Goal: Transaction & Acquisition: Purchase product/service

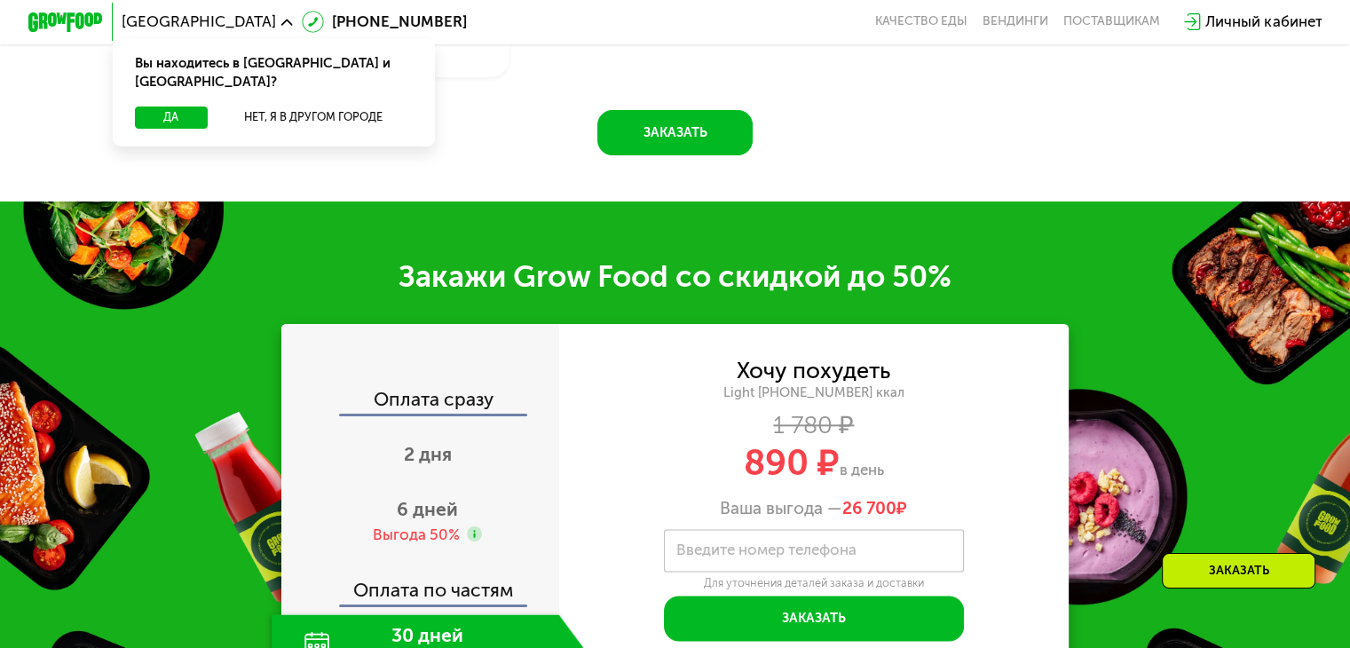
scroll to position [2307, 0]
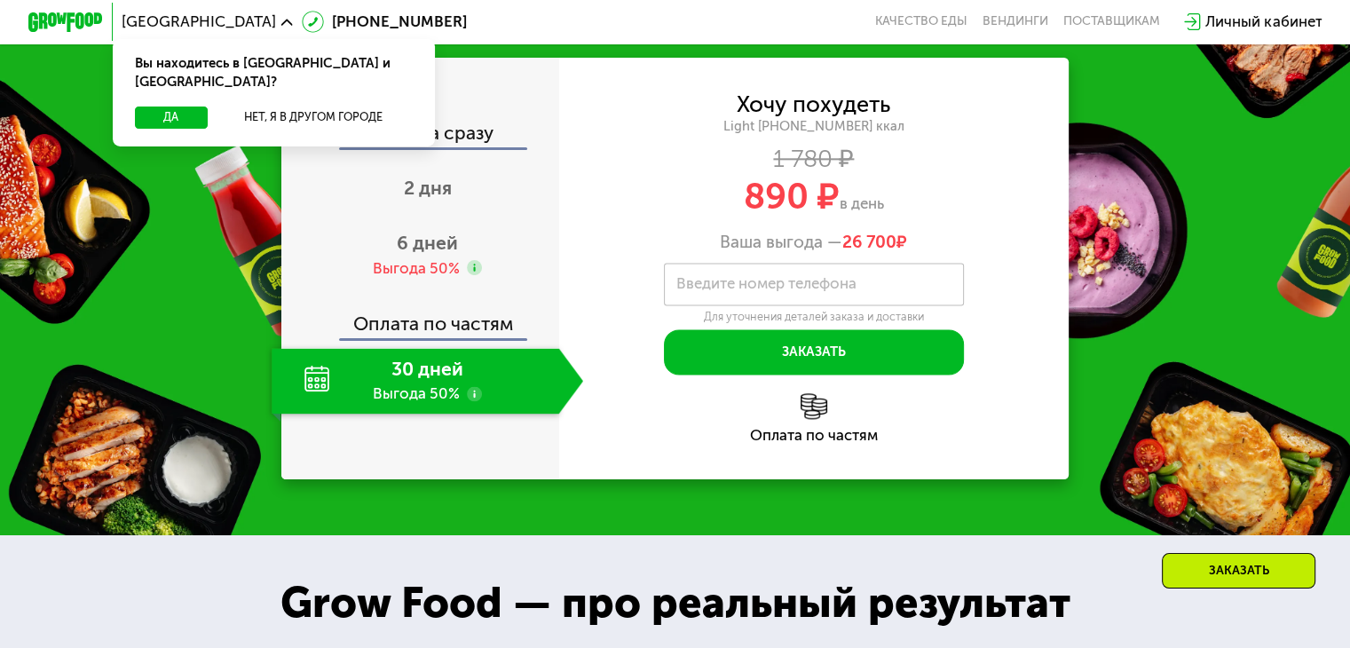
click at [434, 406] on div "30 дней Выгода 50%" at bounding box center [415, 381] width 287 height 66
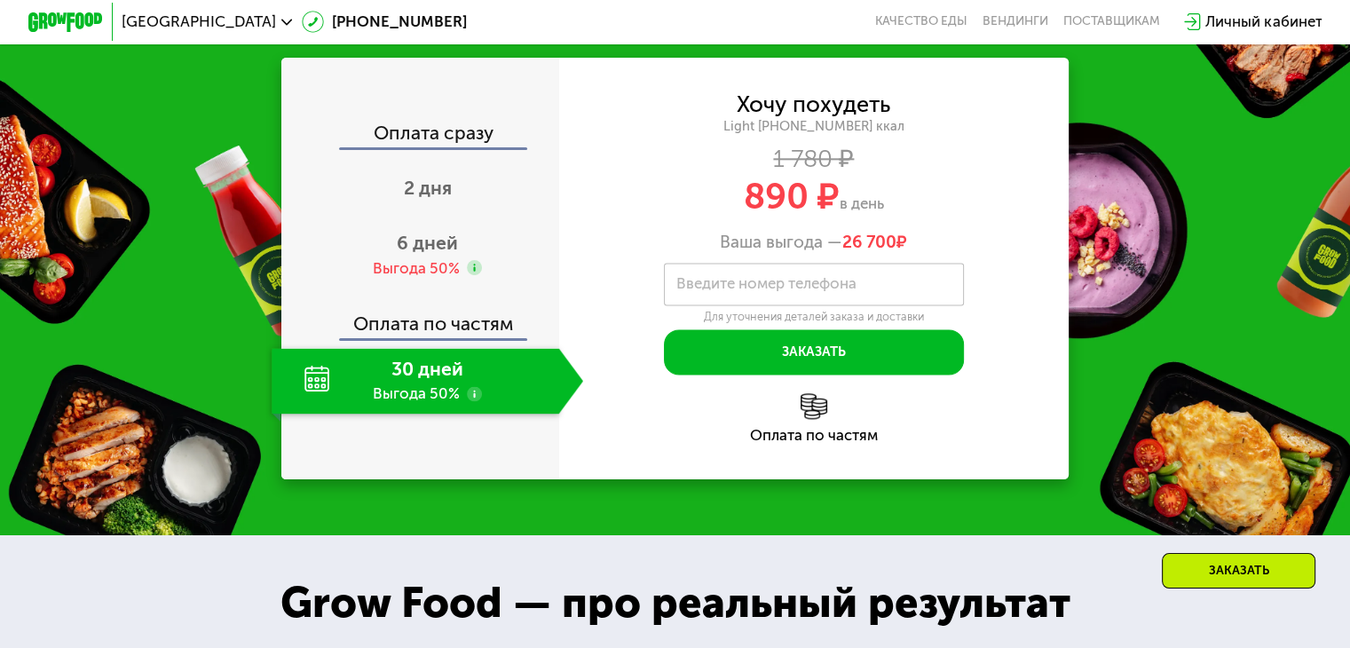
click at [312, 391] on div "30 дней Выгода 50%" at bounding box center [415, 381] width 287 height 66
click at [453, 391] on div "30 дней Выгода 50%" at bounding box center [415, 381] width 287 height 66
click at [452, 339] on div "Оплата по частям" at bounding box center [421, 317] width 276 height 43
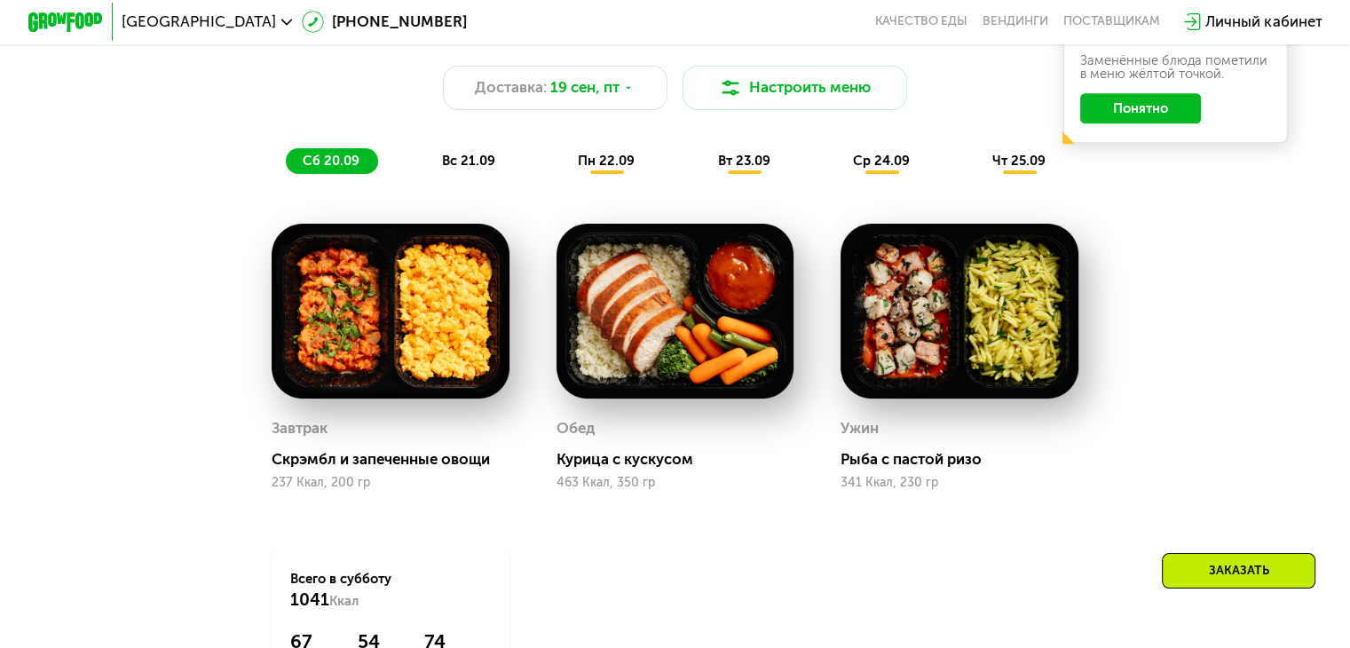
scroll to position [1420, 0]
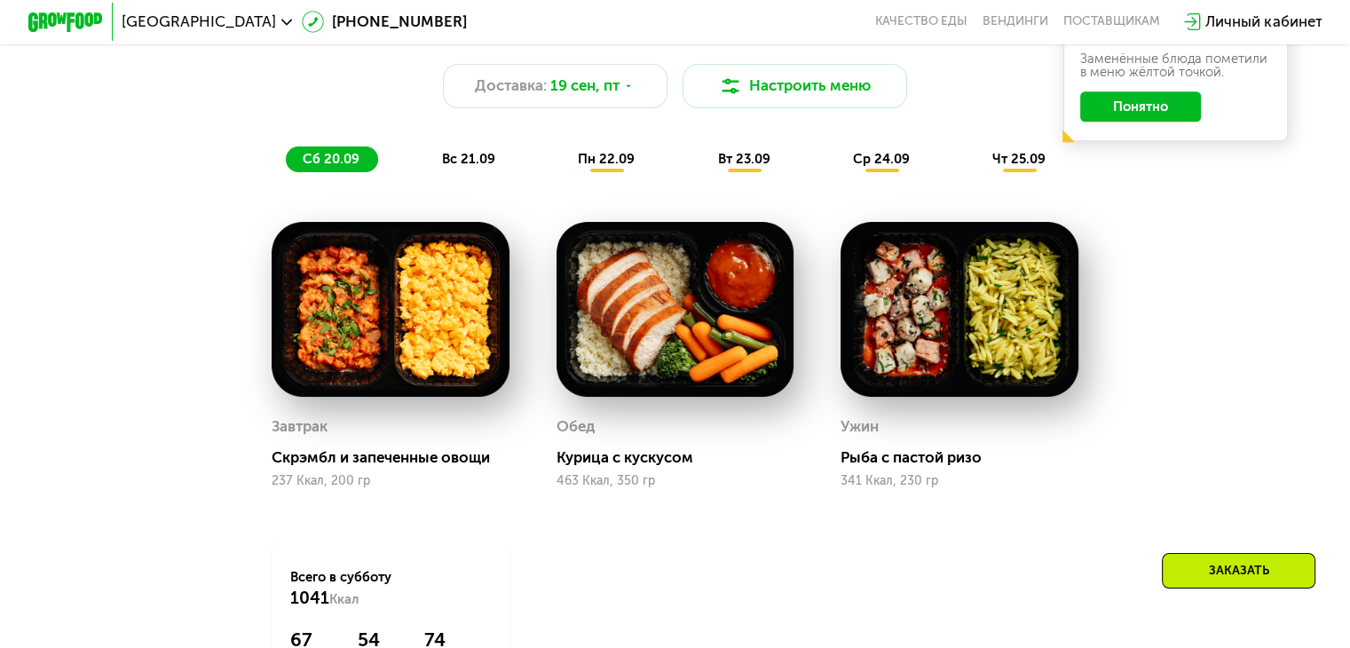
click at [469, 166] on span "вс 21.09" at bounding box center [468, 159] width 53 height 16
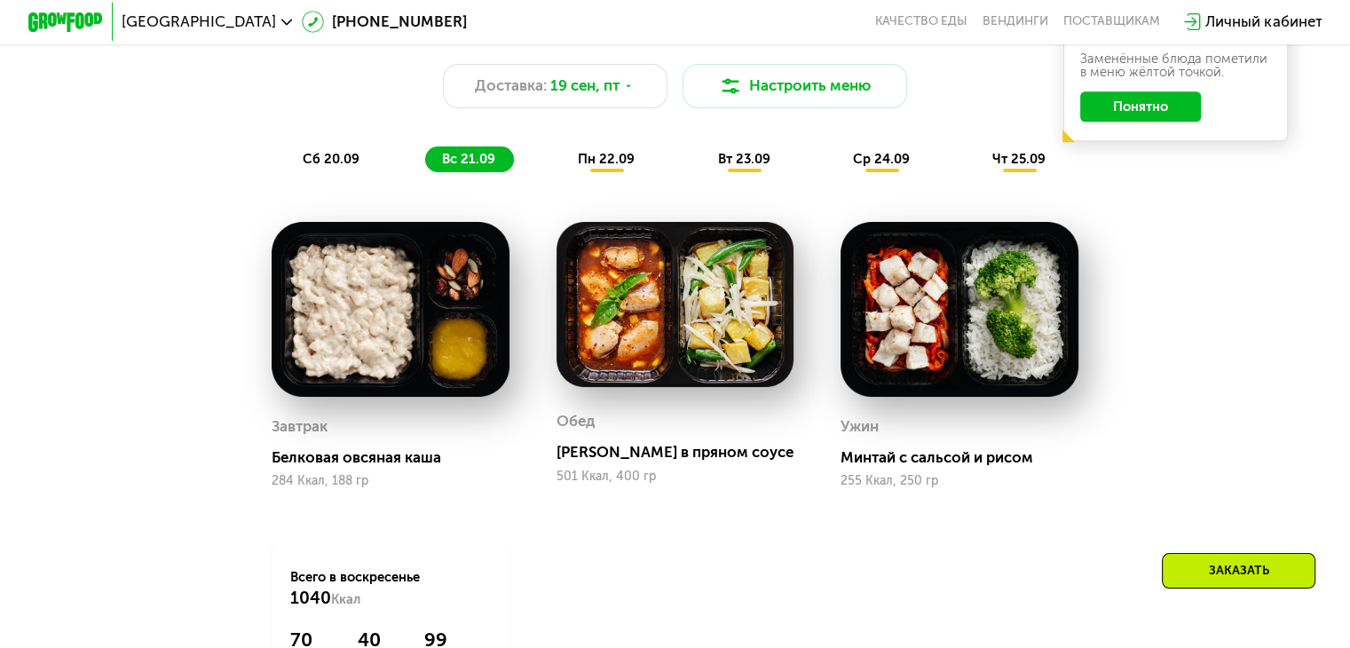
click at [583, 162] on span "пн 22.09" at bounding box center [606, 159] width 57 height 16
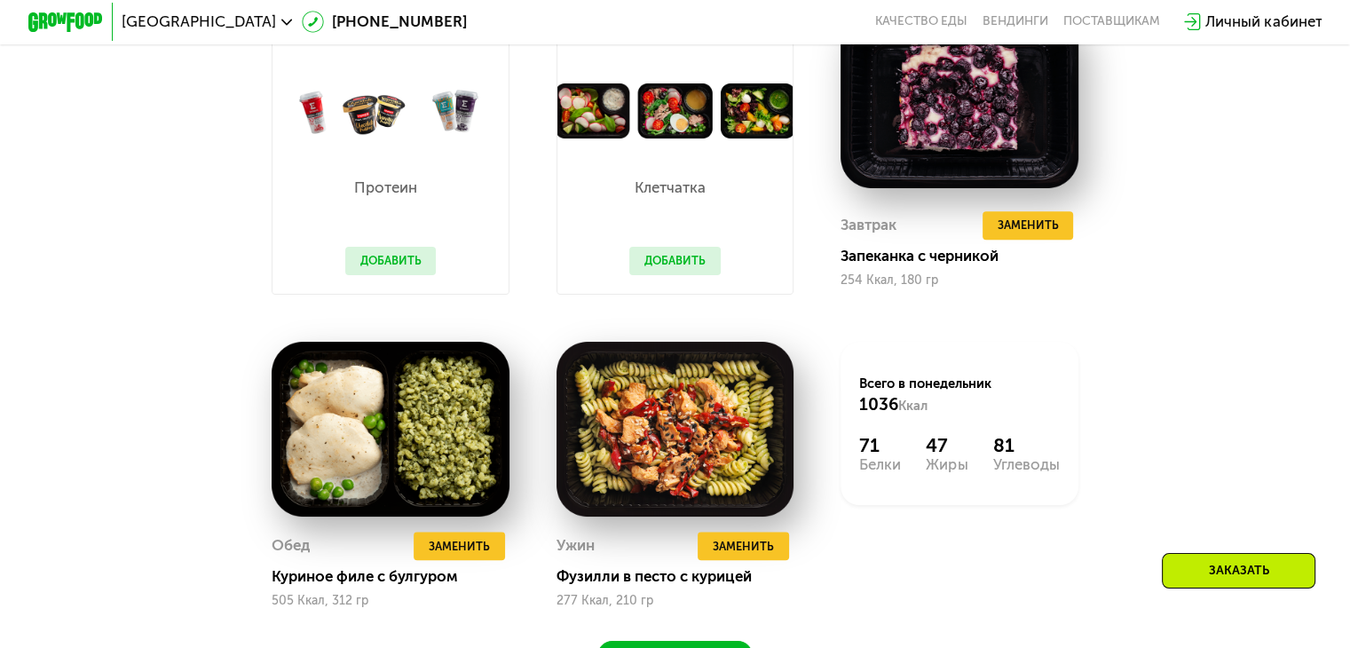
scroll to position [1597, 0]
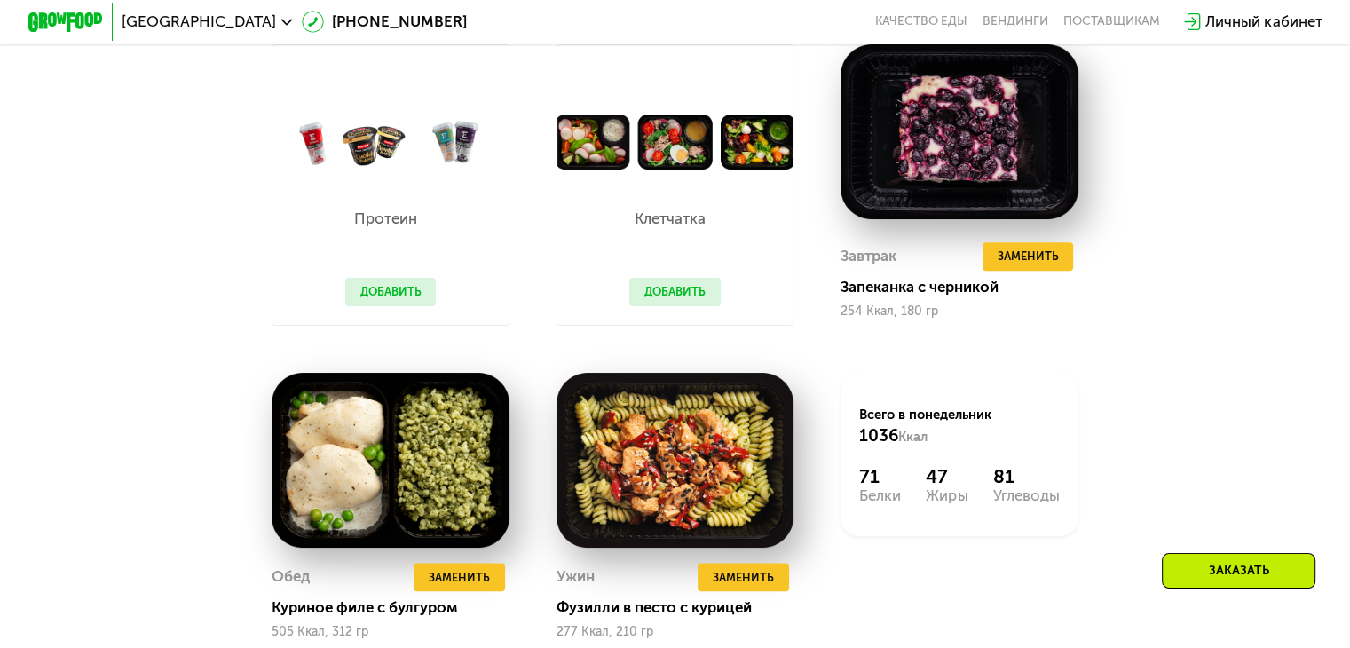
click at [414, 170] on img at bounding box center [390, 141] width 236 height 55
click at [364, 226] on p "Протеин" at bounding box center [386, 218] width 83 height 15
click at [666, 226] on p "Клетчатка" at bounding box center [670, 218] width 83 height 15
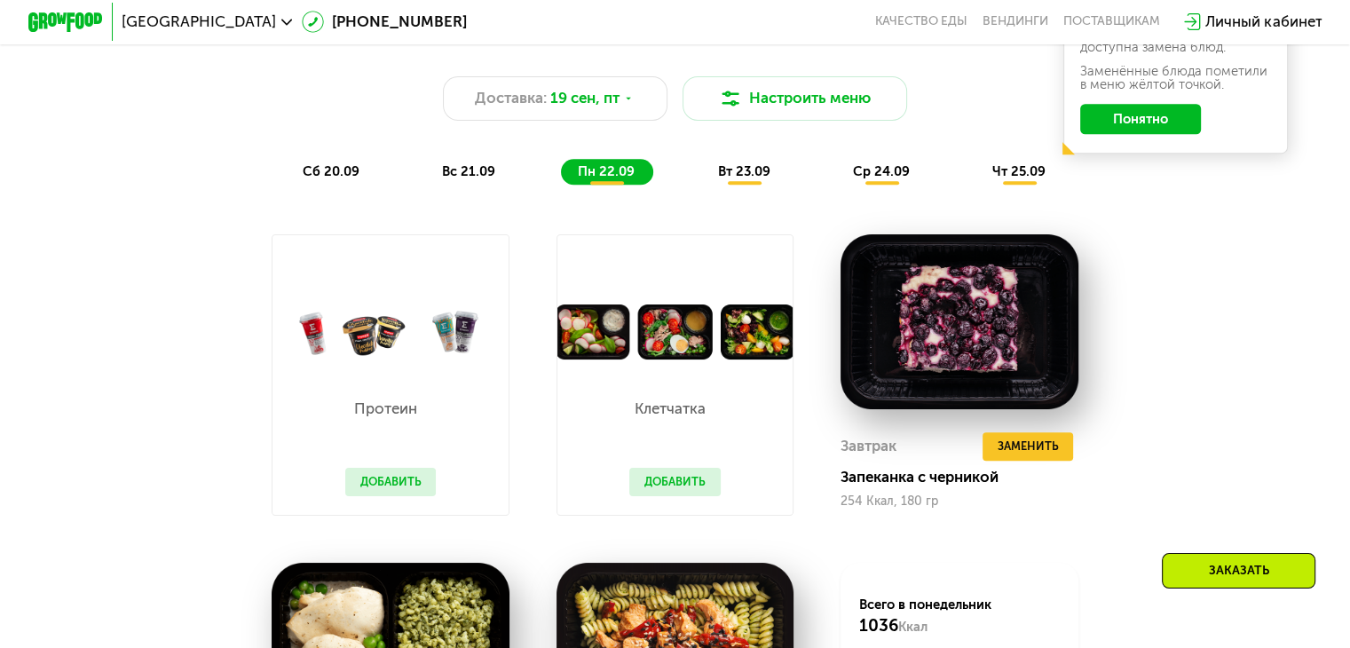
scroll to position [1242, 0]
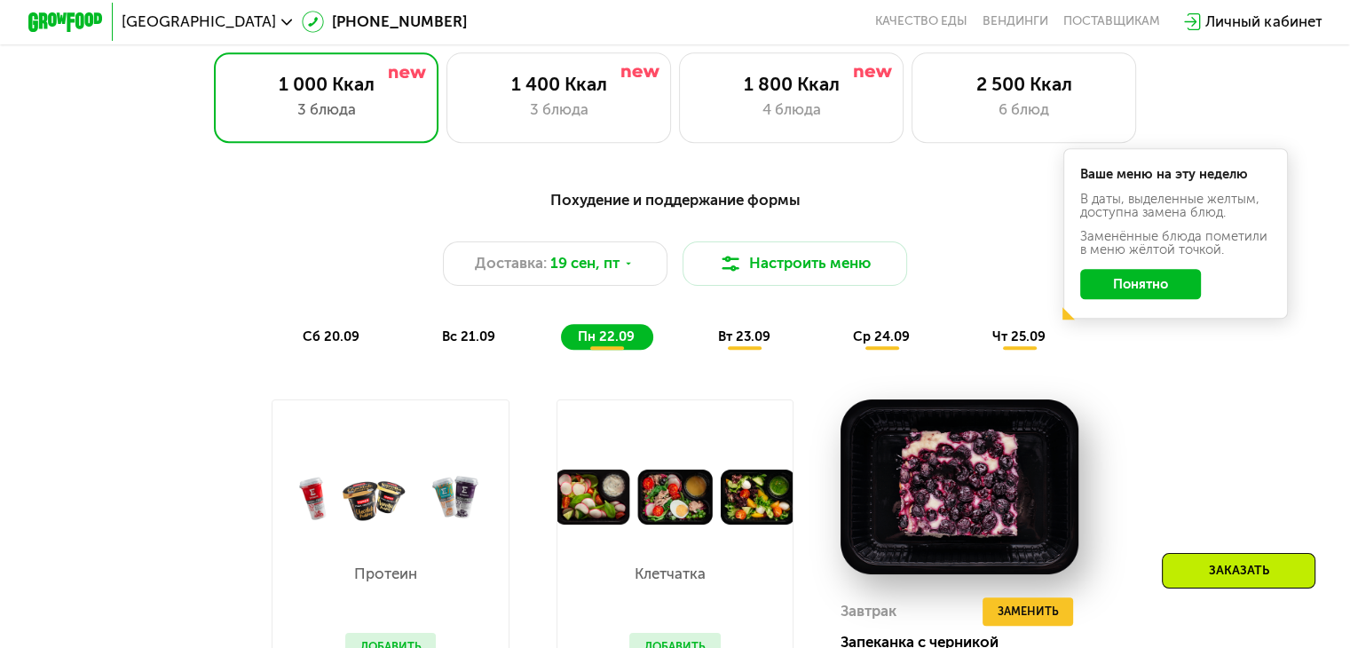
click at [713, 327] on div "Похудение и поддержание формы Доставка: [DATE] Настроить меню сб 20.09 вс 21.09…" at bounding box center [675, 269] width 1110 height 162
click at [729, 344] on span "вт 23.09" at bounding box center [743, 336] width 52 height 16
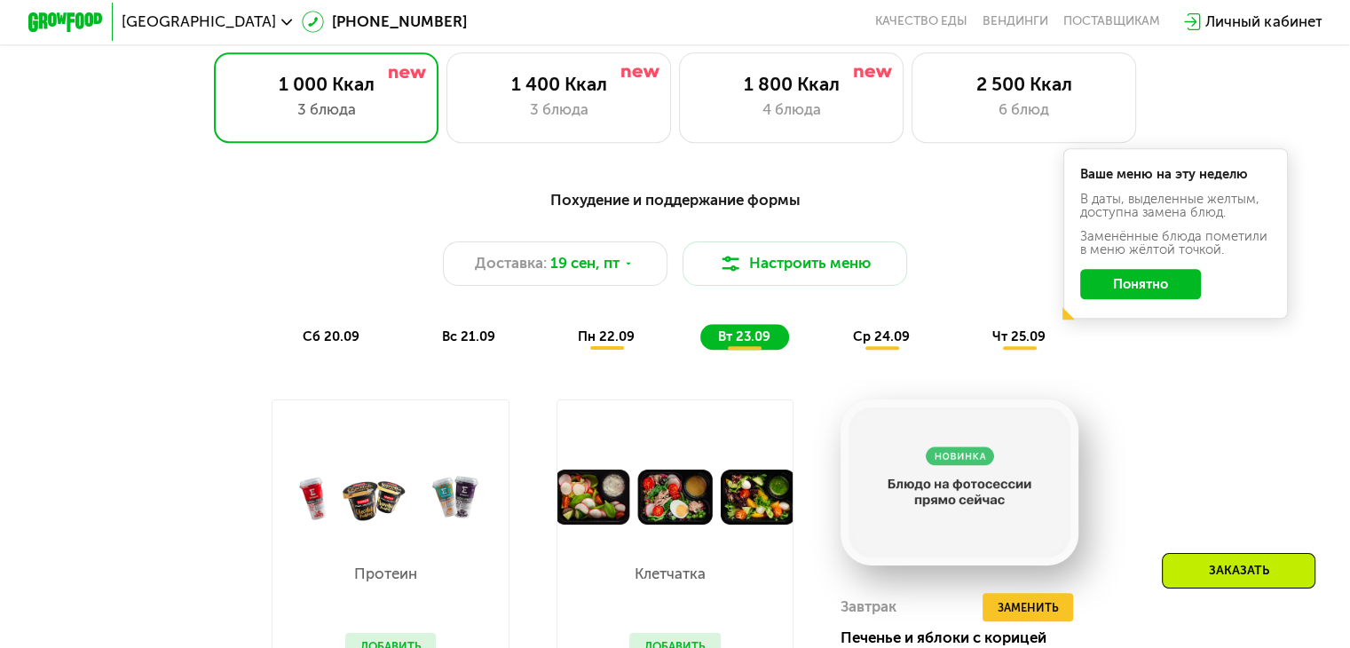
click at [853, 345] on div "ср 24.09" at bounding box center [882, 337] width 92 height 27
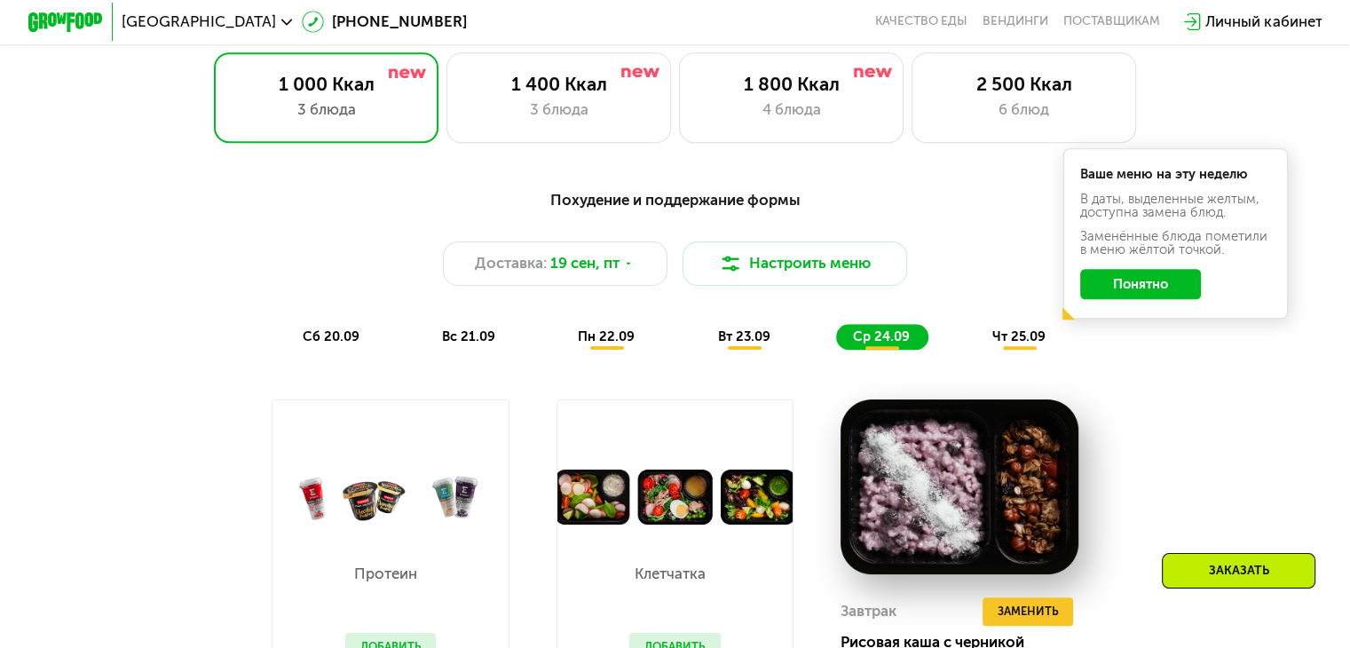
click at [745, 344] on span "вт 23.09" at bounding box center [743, 336] width 52 height 16
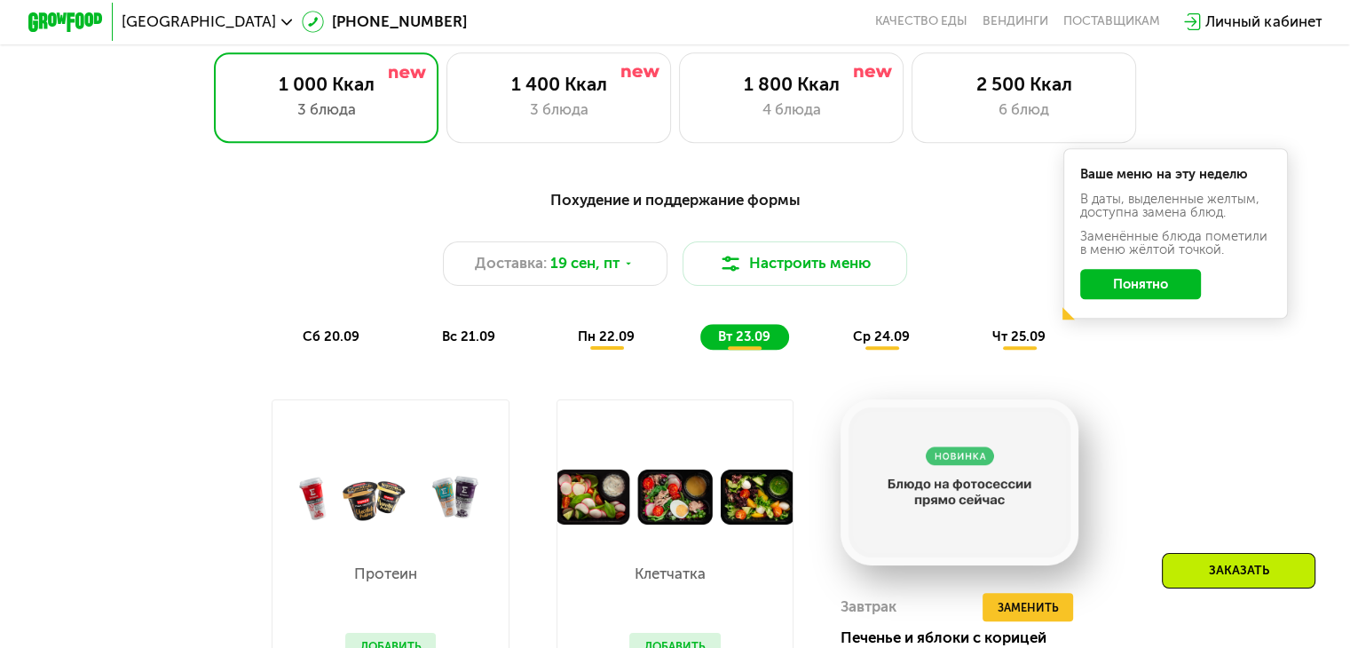
click at [614, 342] on span "пн 22.09" at bounding box center [606, 336] width 57 height 16
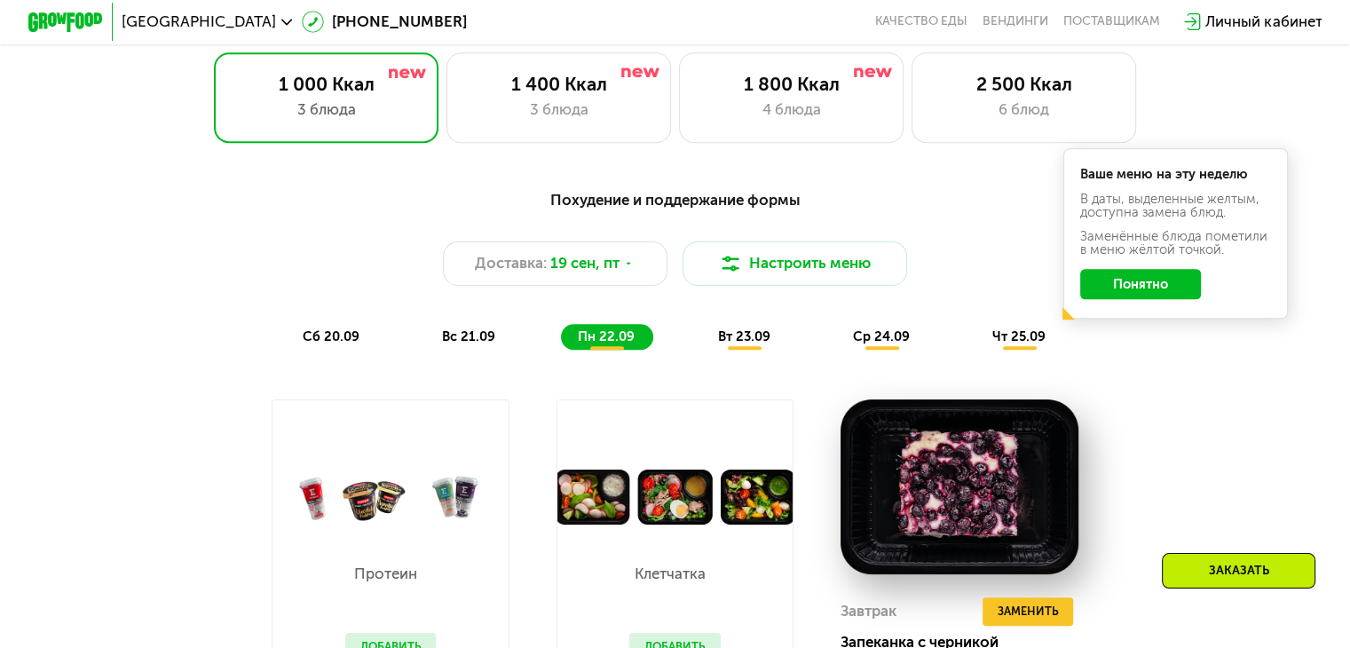
click at [486, 344] on span "вс 21.09" at bounding box center [468, 336] width 53 height 16
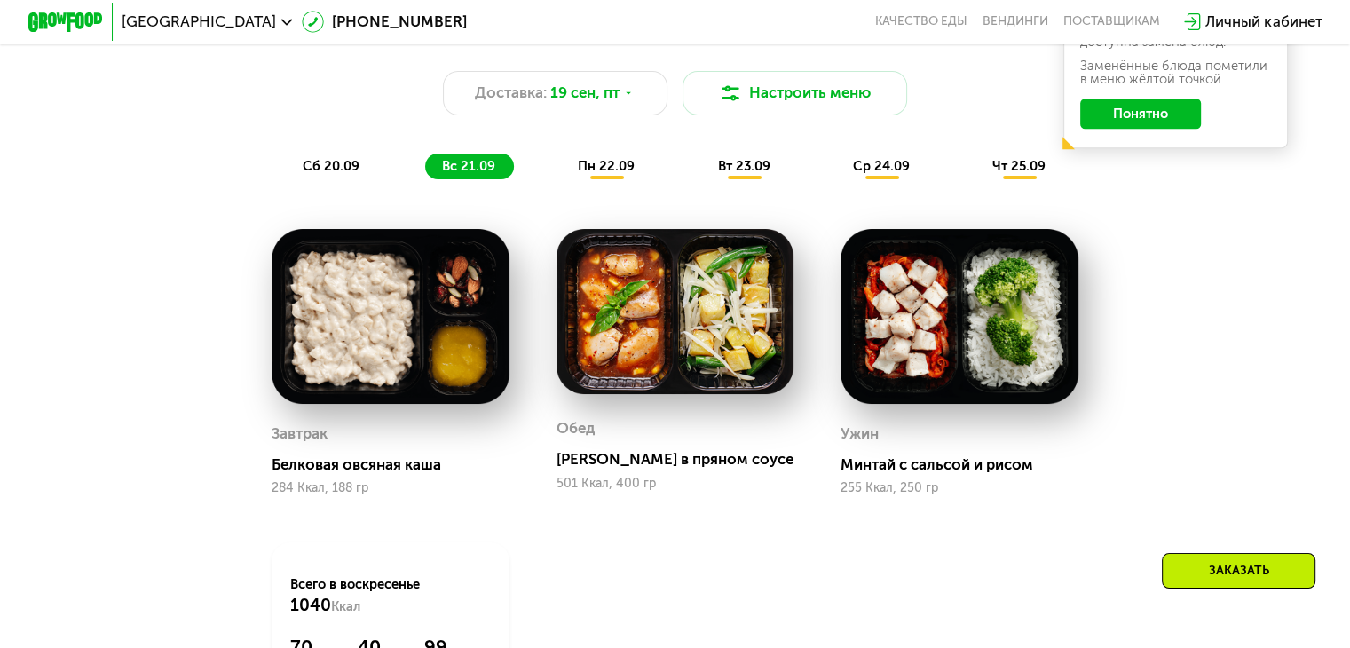
scroll to position [1420, 0]
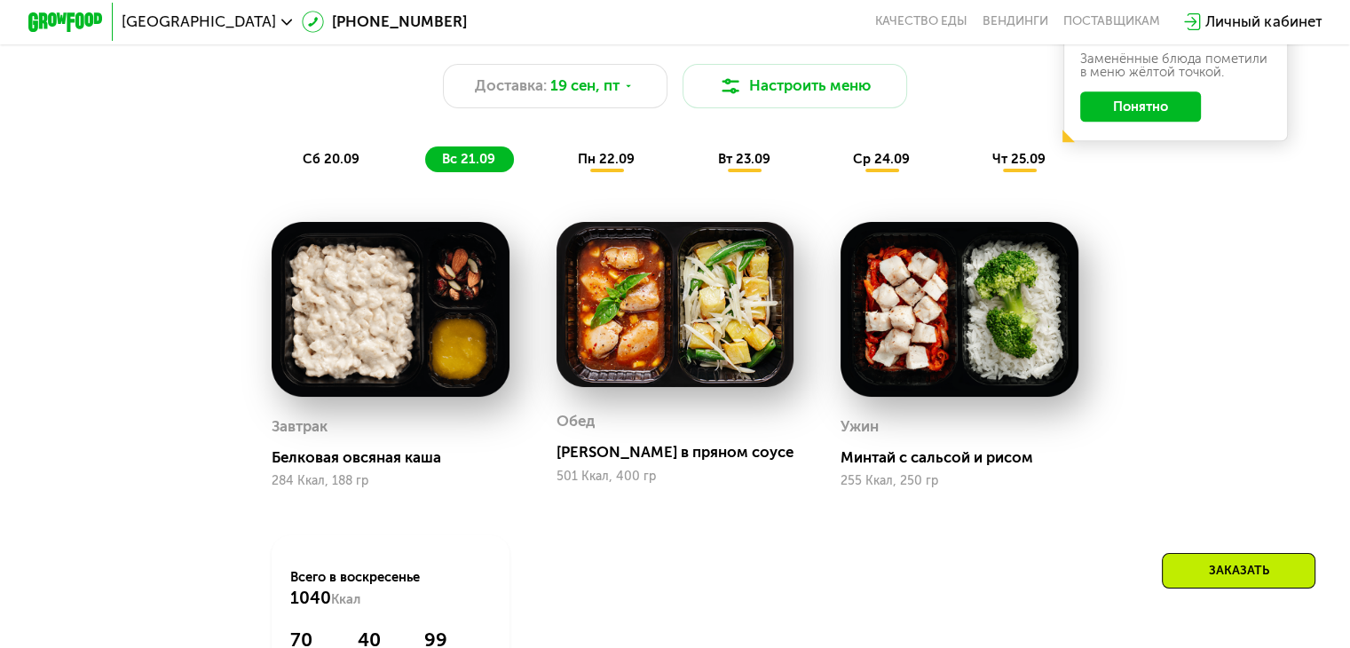
click at [1001, 166] on span "чт 25.09" at bounding box center [1018, 159] width 53 height 16
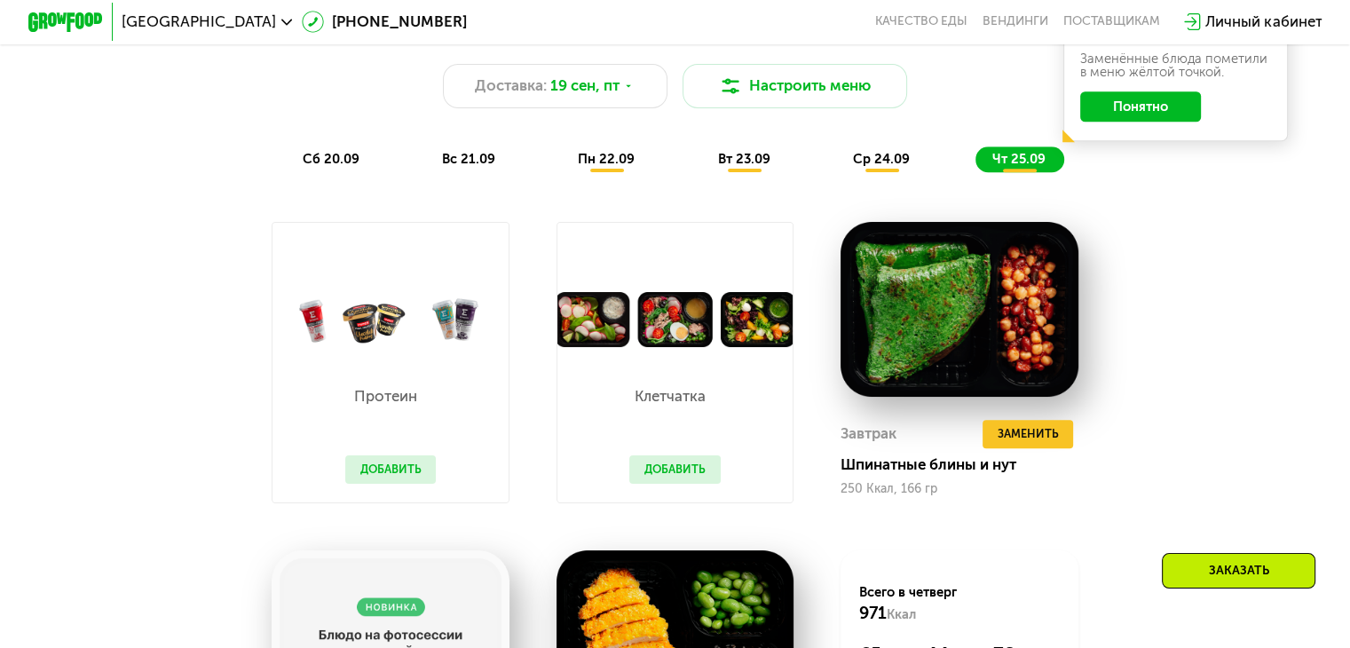
click at [890, 166] on span "ср 24.09" at bounding box center [881, 159] width 57 height 16
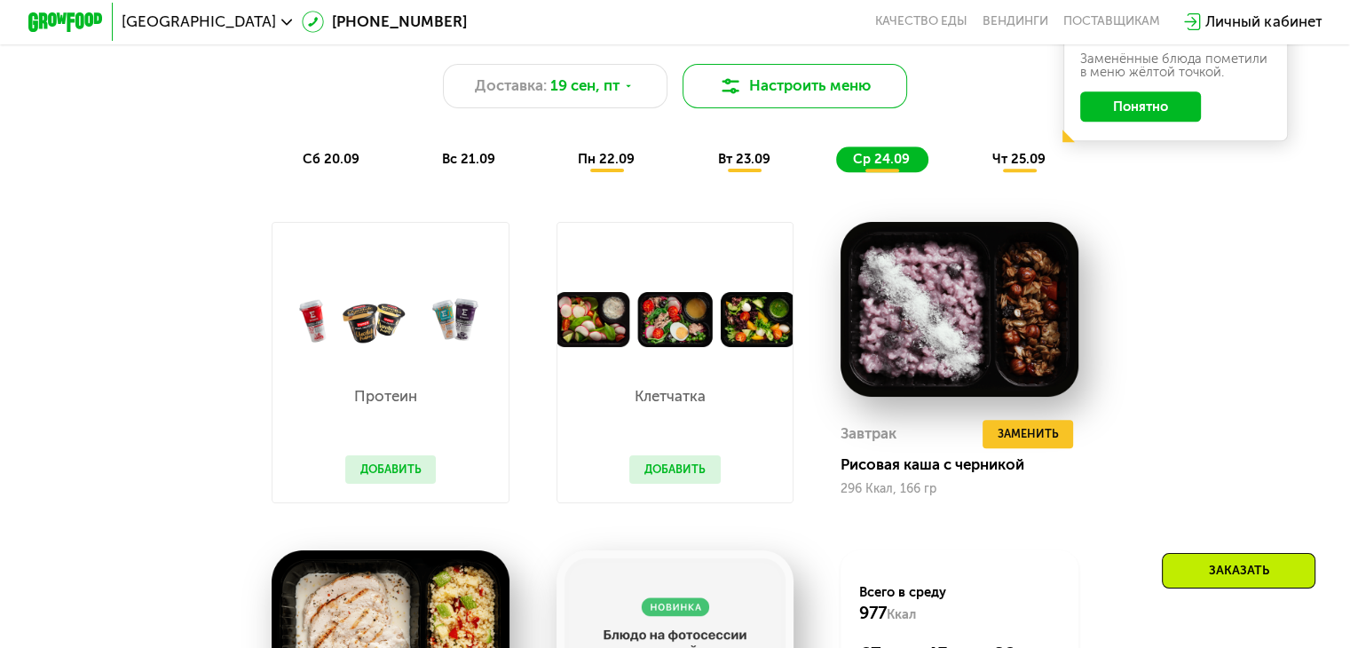
click at [762, 98] on button "Настроить меню" at bounding box center [794, 86] width 225 height 45
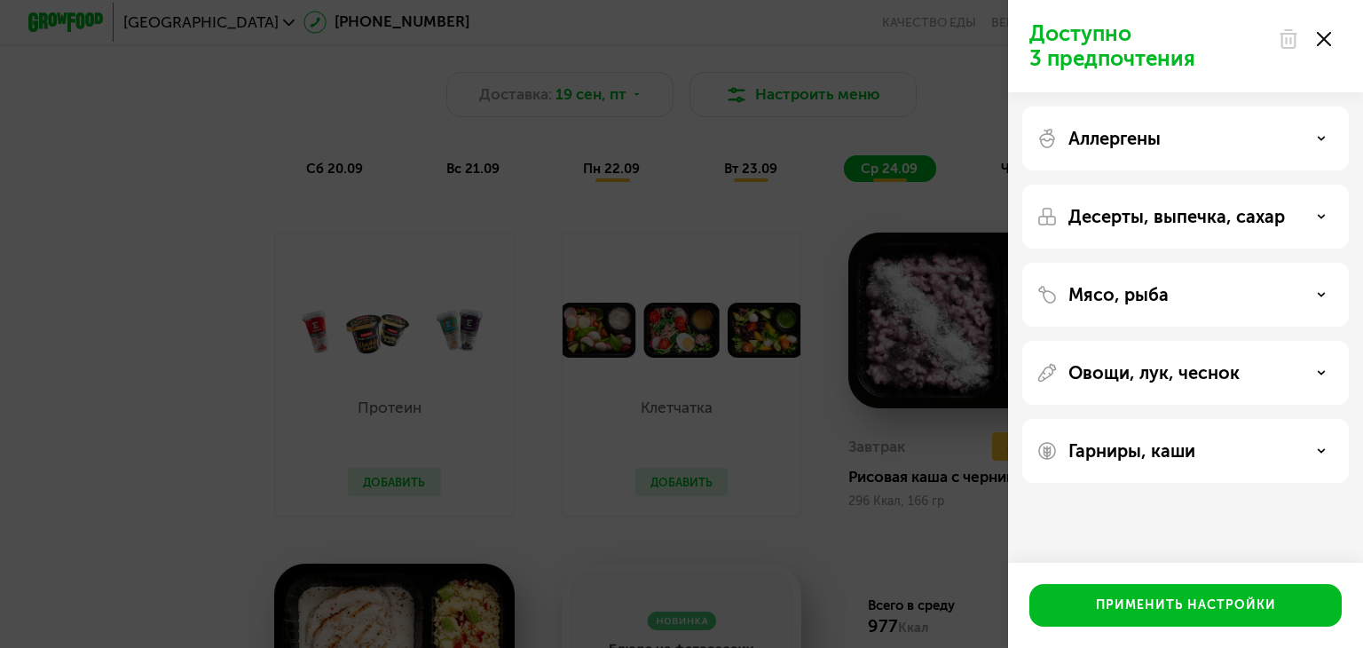
click at [1266, 217] on p "Десерты, выпечка, сахар" at bounding box center [1177, 216] width 217 height 21
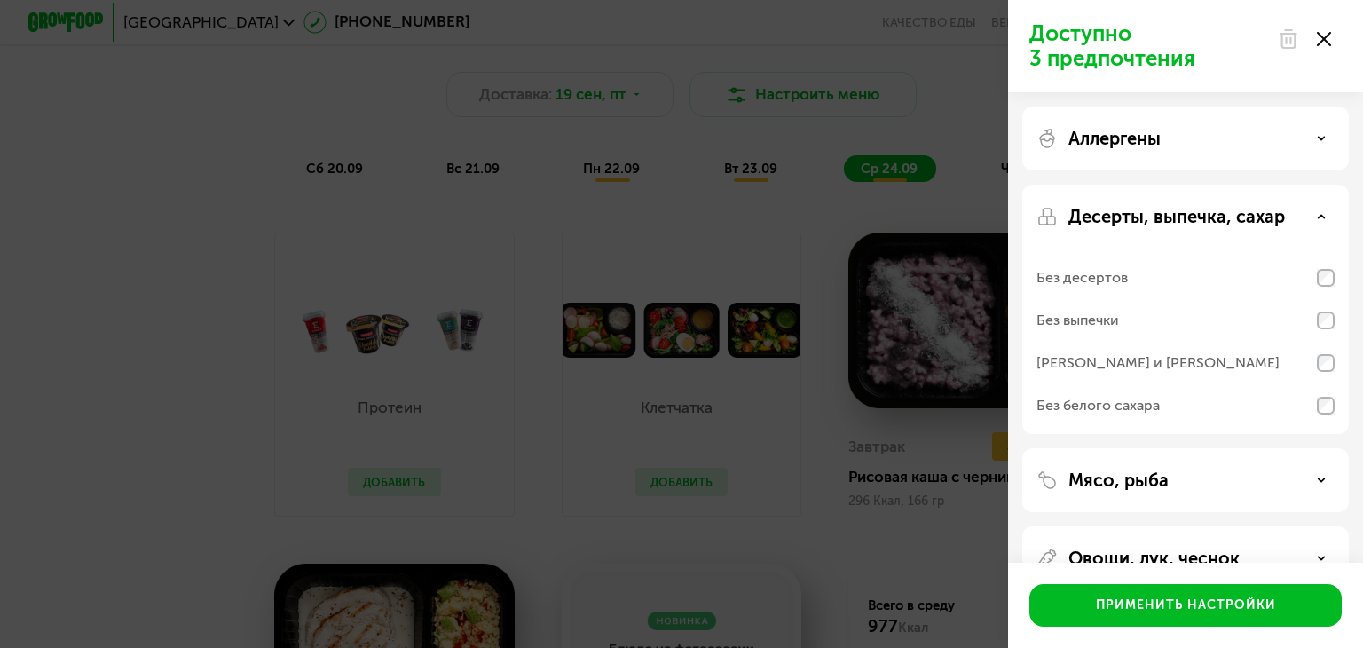
click at [1221, 122] on div "Аллергены" at bounding box center [1185, 138] width 327 height 64
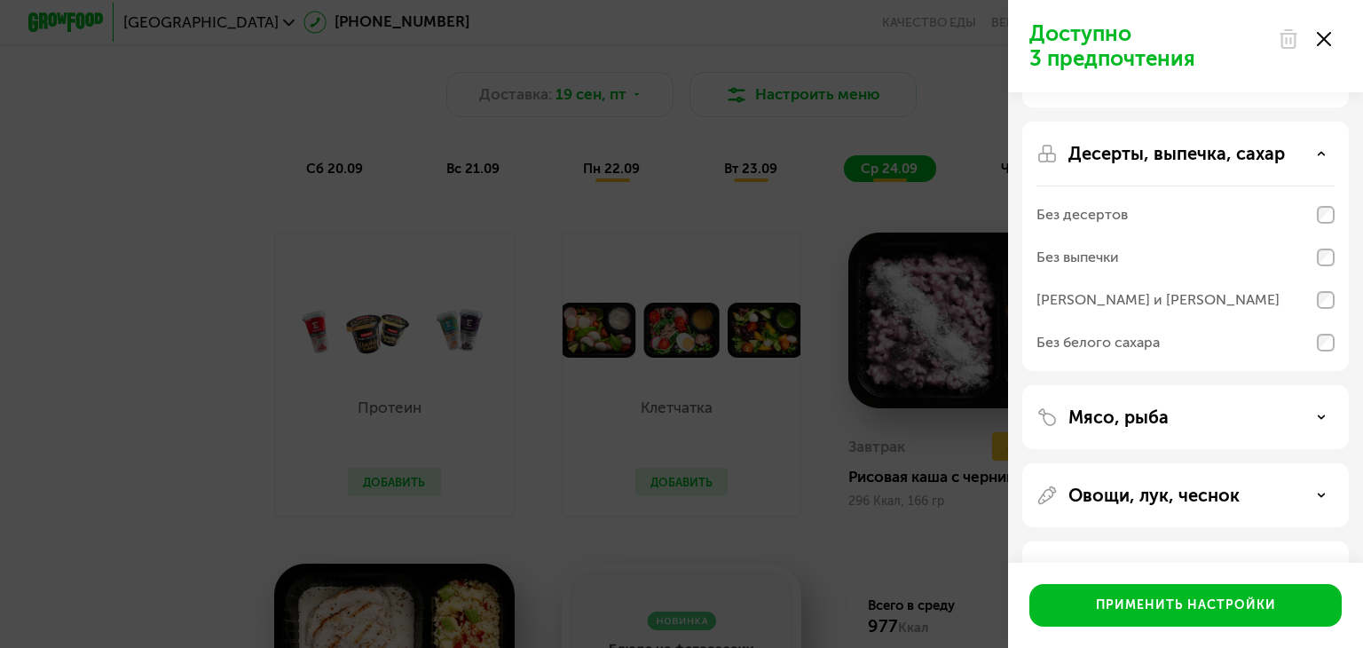
scroll to position [123, 0]
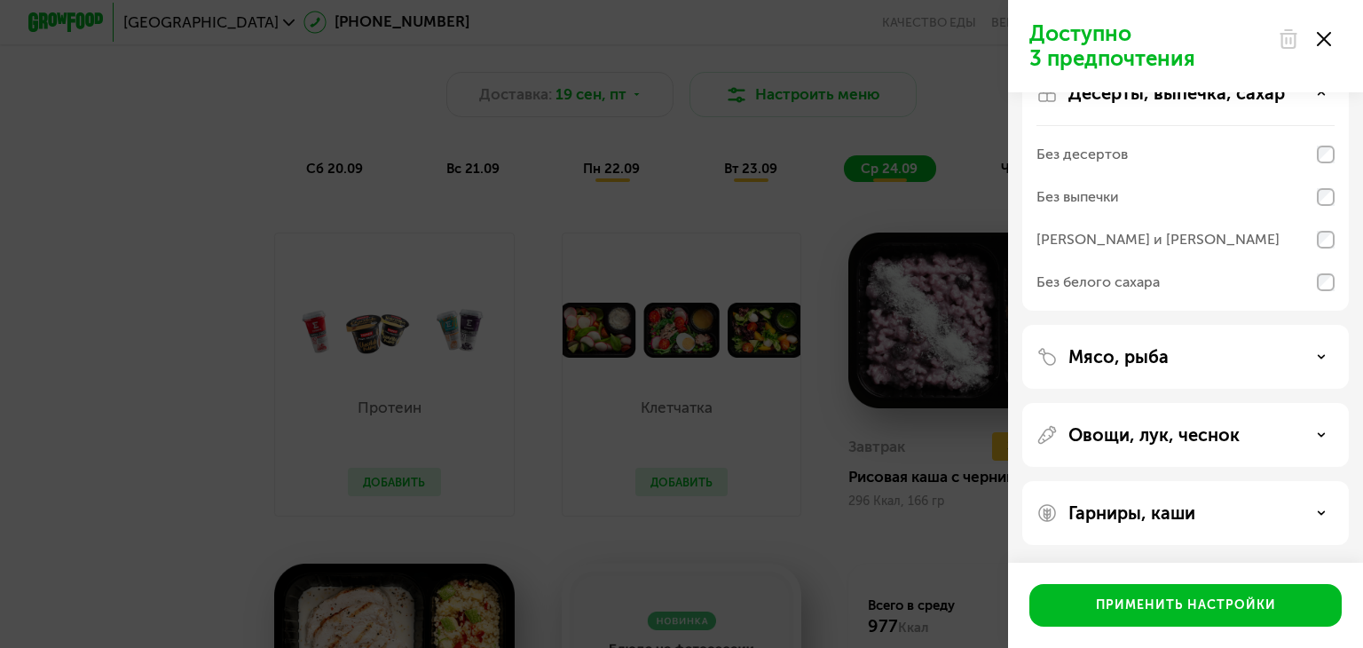
click at [1234, 375] on div "Мясо, рыба" at bounding box center [1185, 357] width 327 height 64
click at [1319, 360] on div "Мясо, рыба" at bounding box center [1186, 356] width 298 height 21
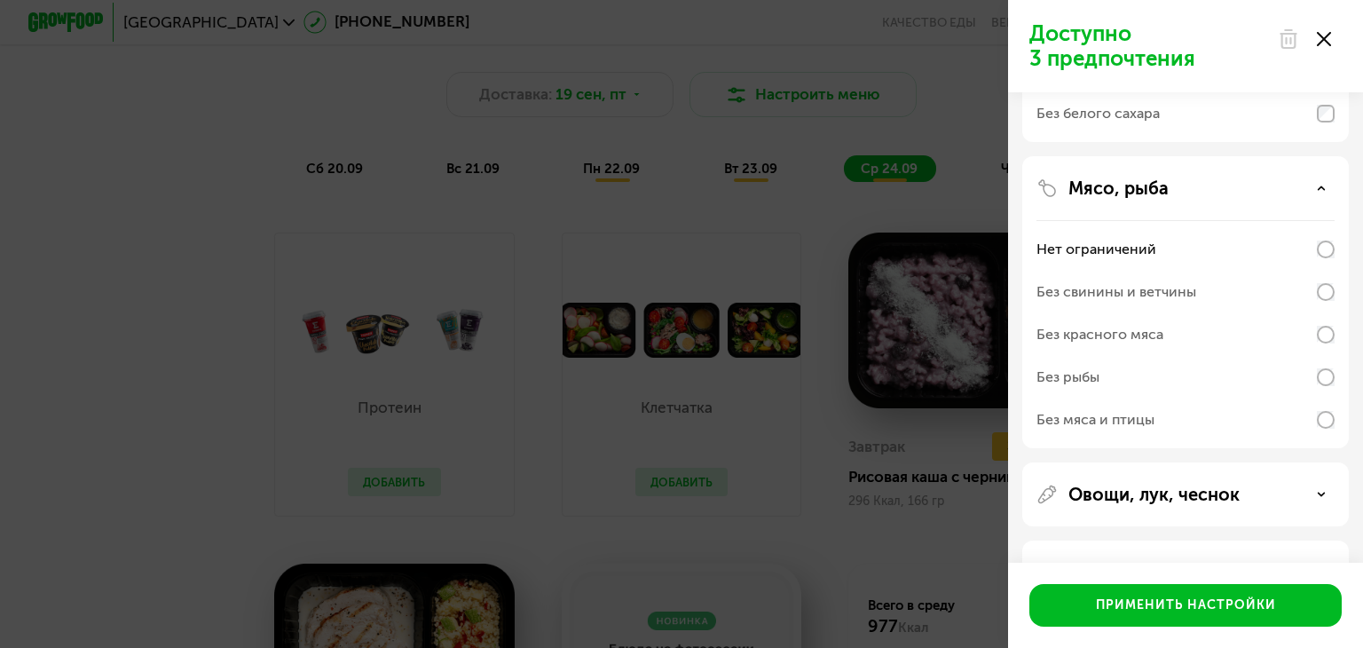
scroll to position [351, 0]
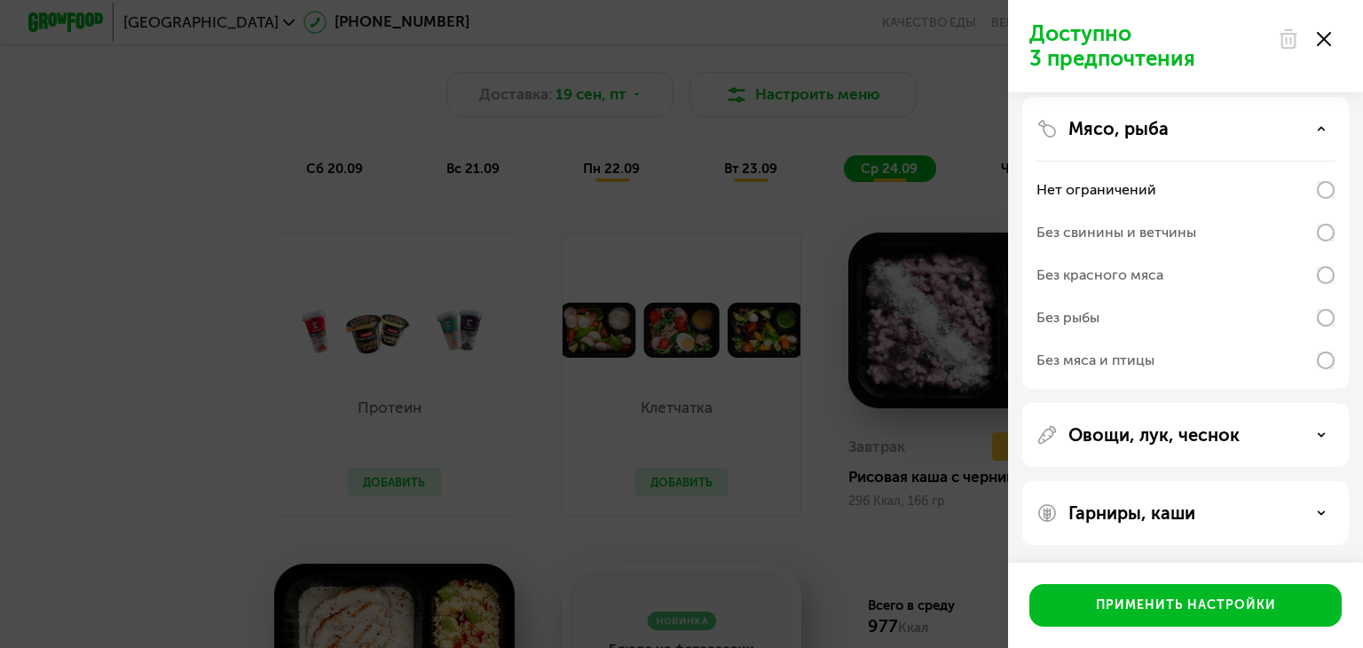
click at [1204, 432] on p "Овощи, лук, чеснок" at bounding box center [1154, 434] width 171 height 21
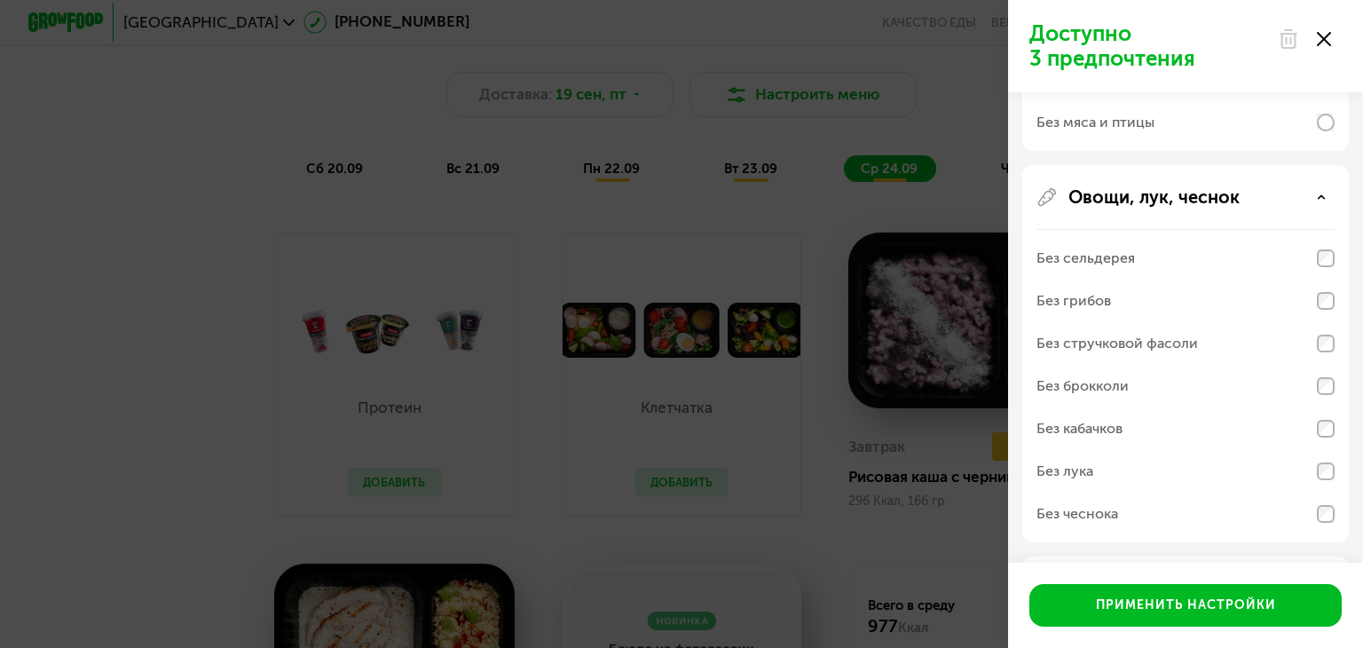
scroll to position [618, 0]
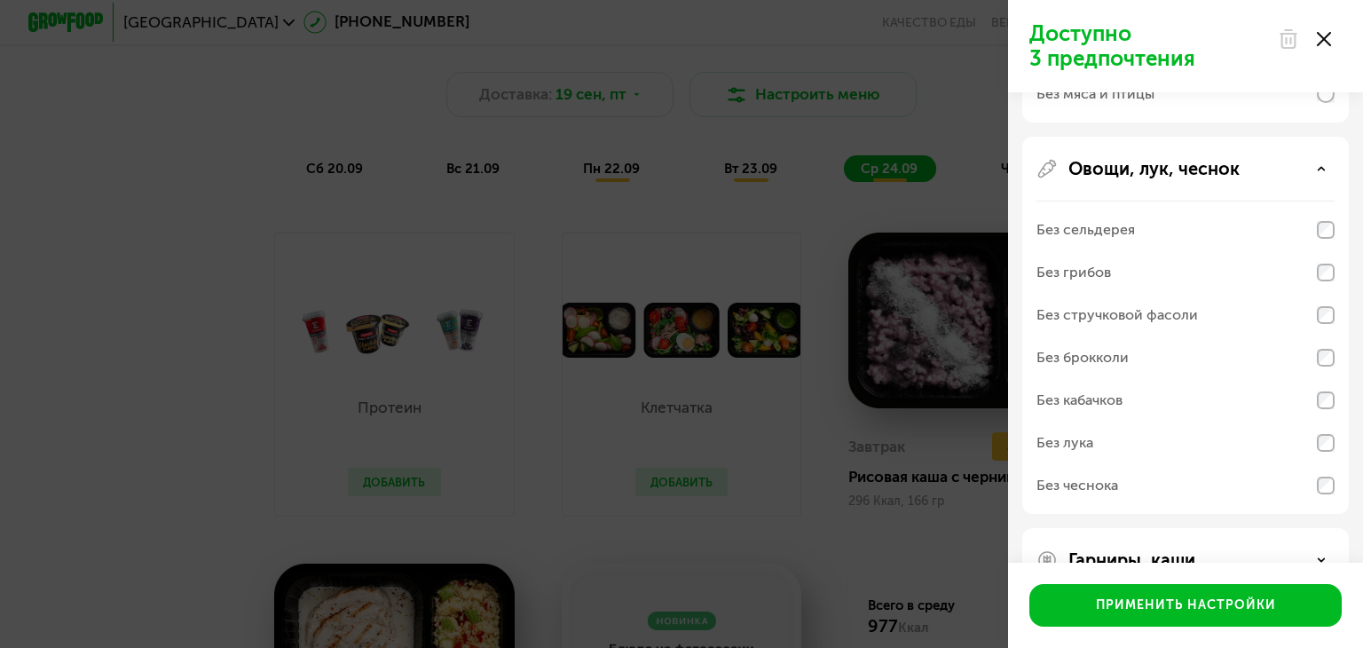
click at [1337, 484] on div "Овощи, лук, чеснок Без сельдерея Без грибов Без стручковой фасоли Без брокколи …" at bounding box center [1185, 325] width 327 height 377
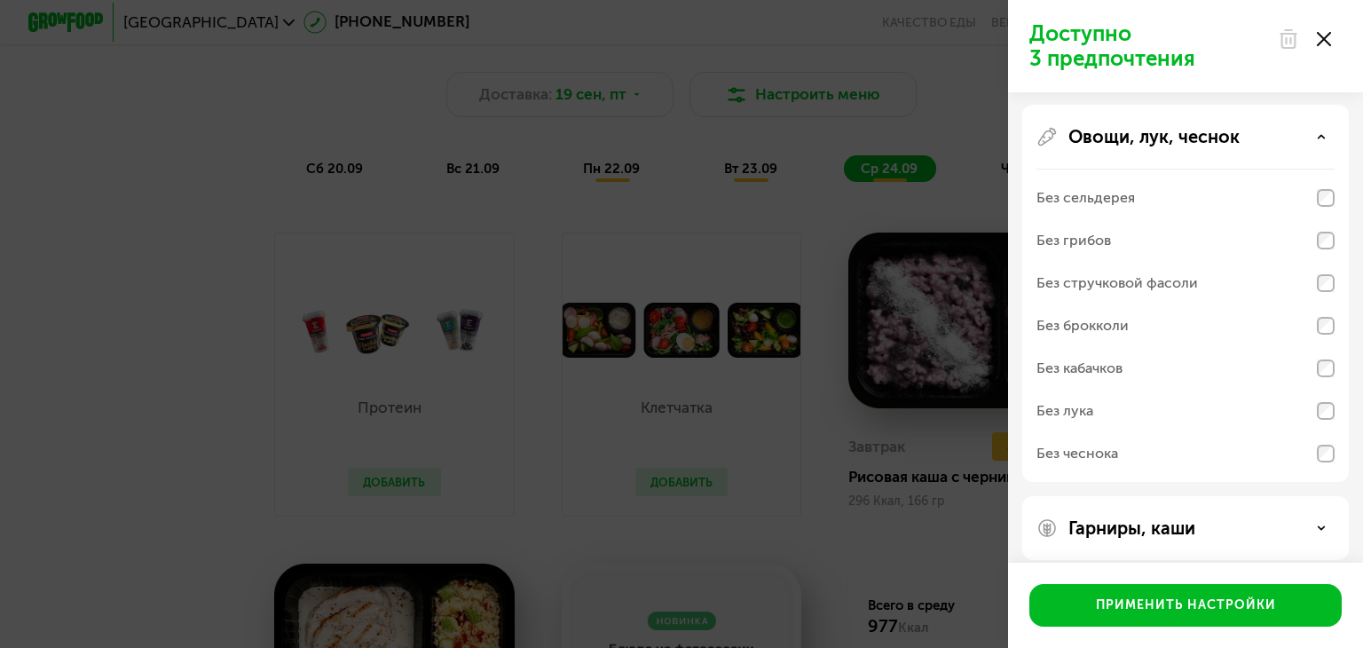
scroll to position [664, 0]
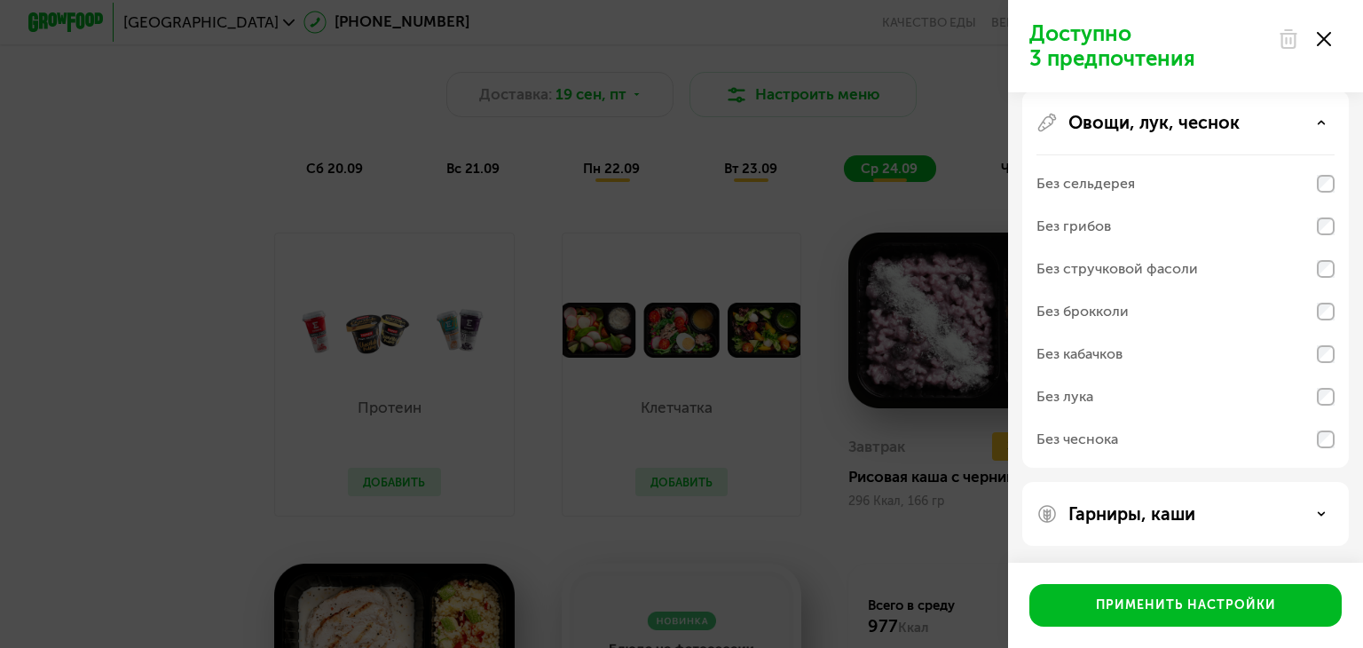
click at [1331, 511] on div "Гарниры, каши" at bounding box center [1186, 513] width 298 height 21
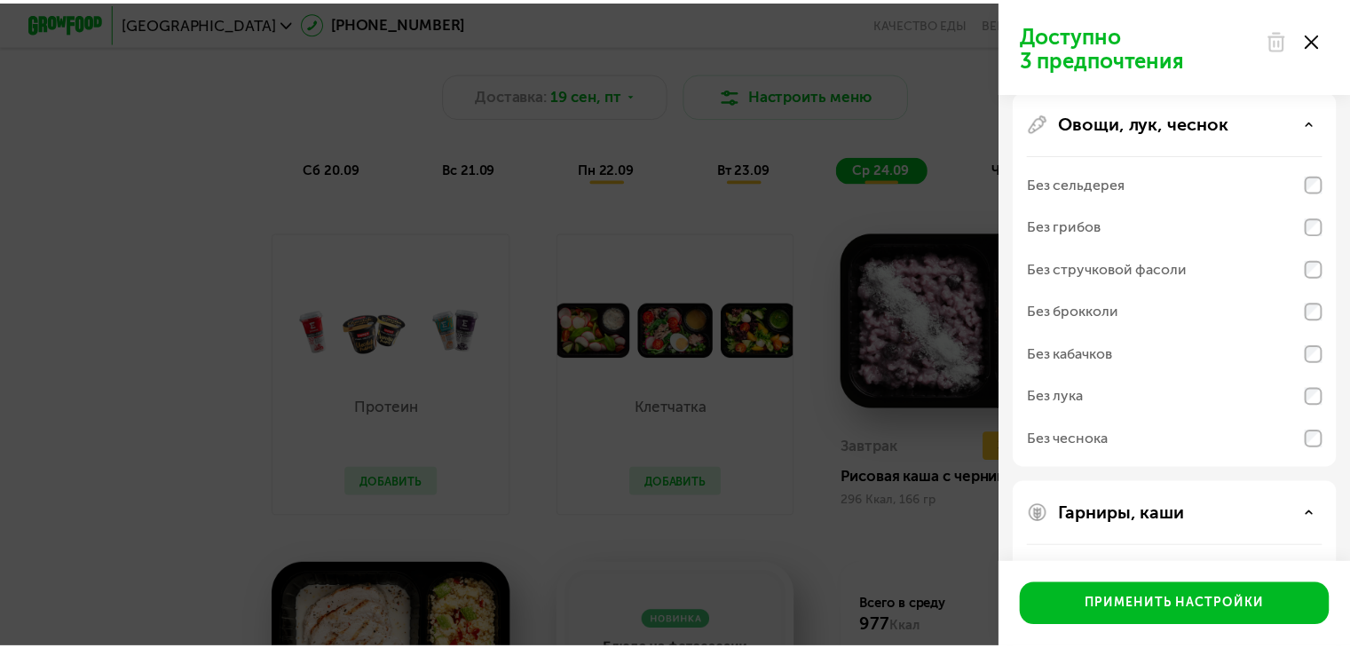
scroll to position [892, 0]
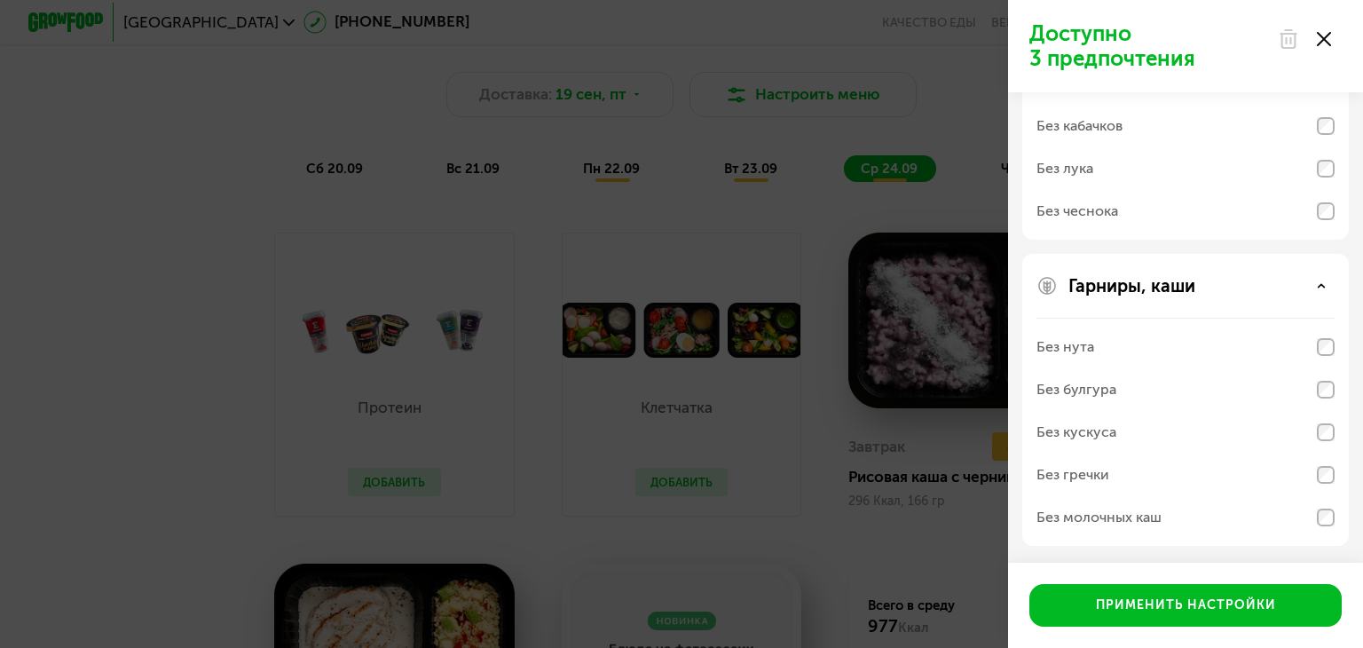
click at [919, 485] on div "Доступно 3 предпочтения Аллергены Десерты, выпечка, сахар Без десертов Без выпе…" at bounding box center [681, 324] width 1363 height 648
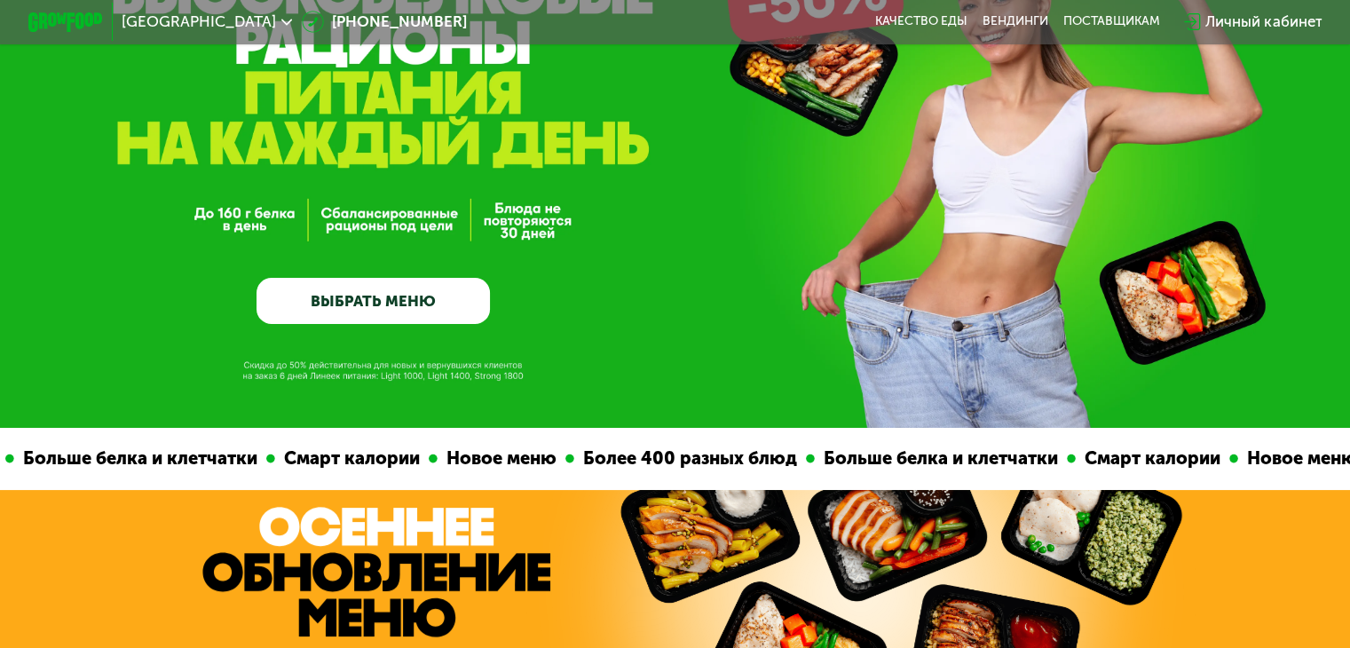
scroll to position [0, 0]
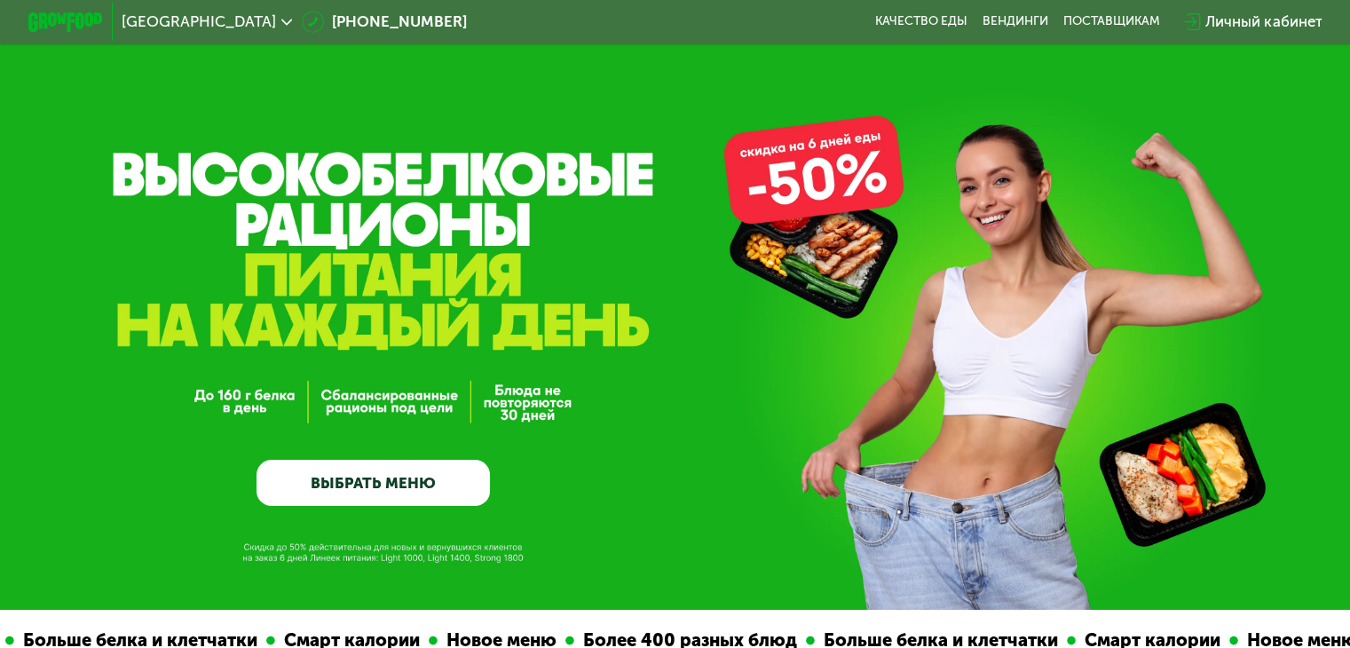
click at [471, 494] on link "ВЫБРАТЬ МЕНЮ" at bounding box center [372, 483] width 233 height 47
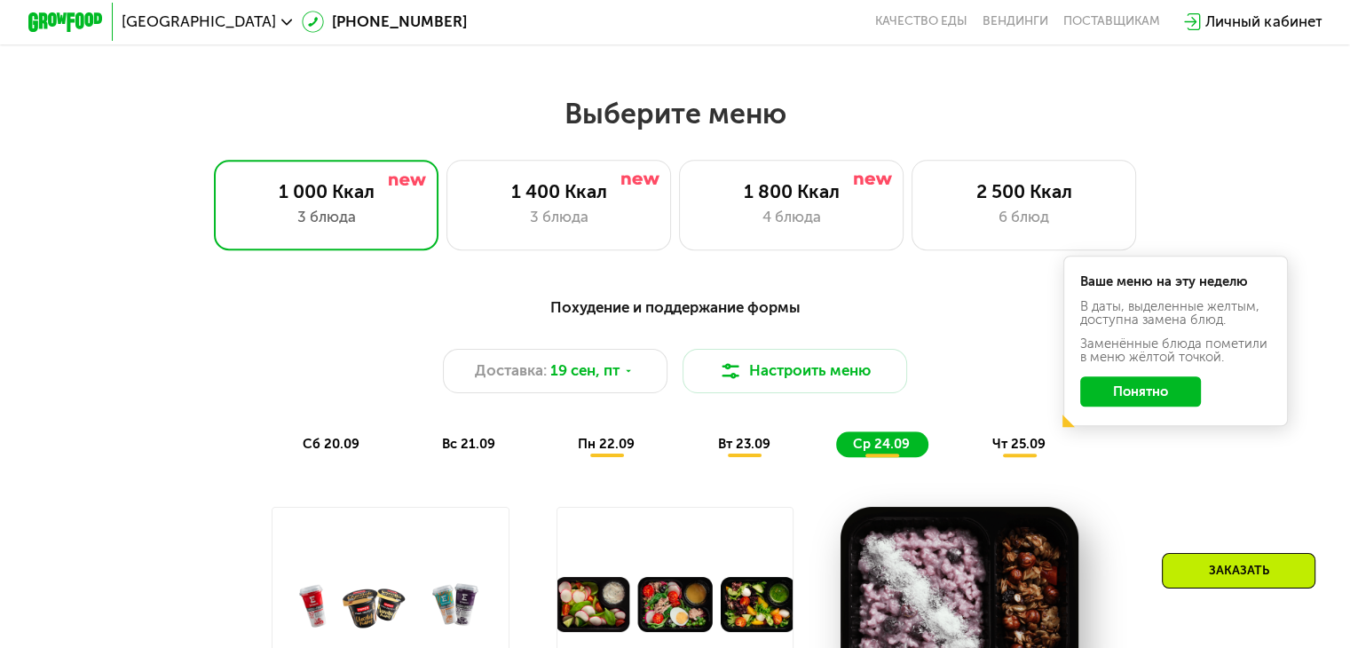
scroll to position [1104, 0]
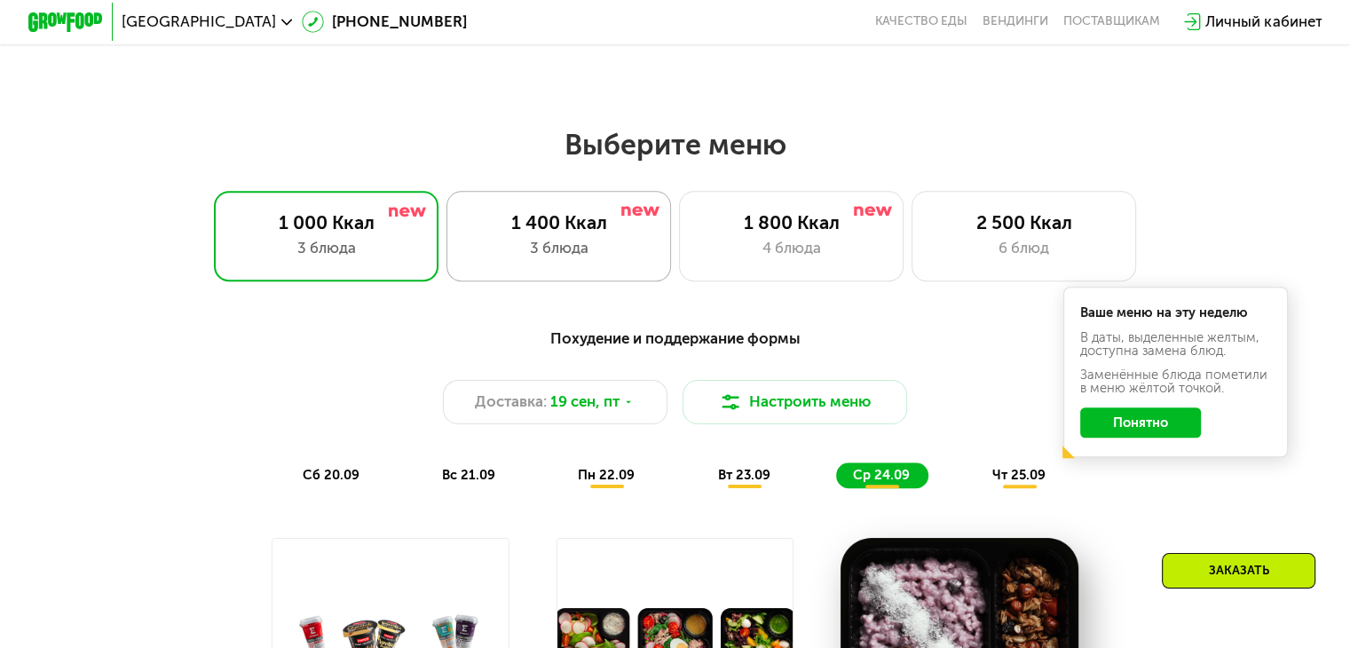
click at [532, 241] on div "1 400 Ккал 3 блюда" at bounding box center [558, 236] width 225 height 90
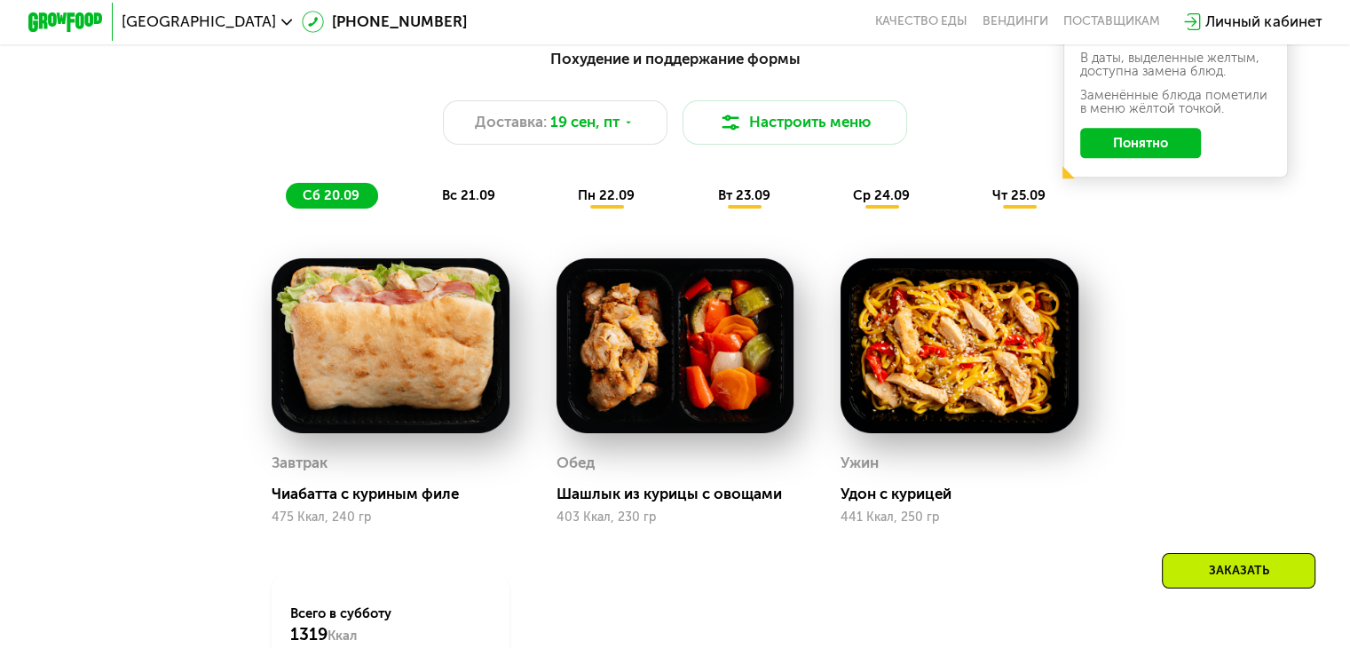
scroll to position [1370, 0]
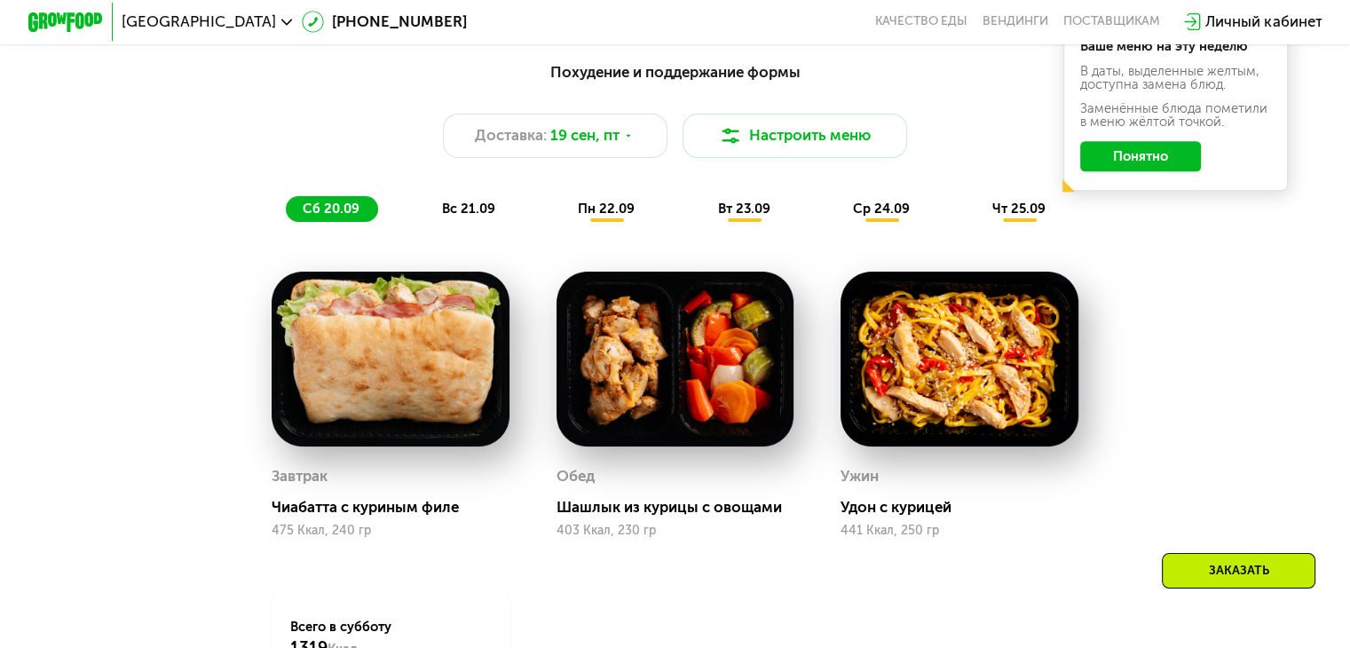
click at [463, 217] on span "вс 21.09" at bounding box center [468, 209] width 53 height 16
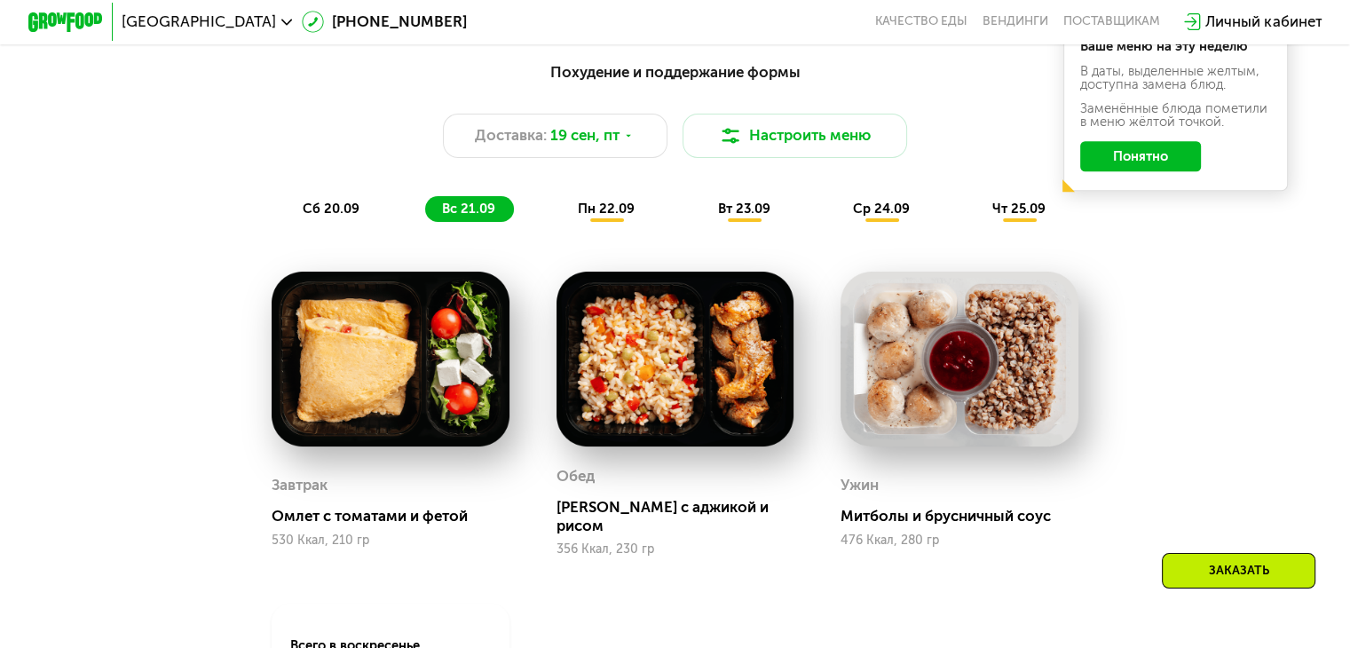
click at [618, 217] on span "пн 22.09" at bounding box center [606, 209] width 57 height 16
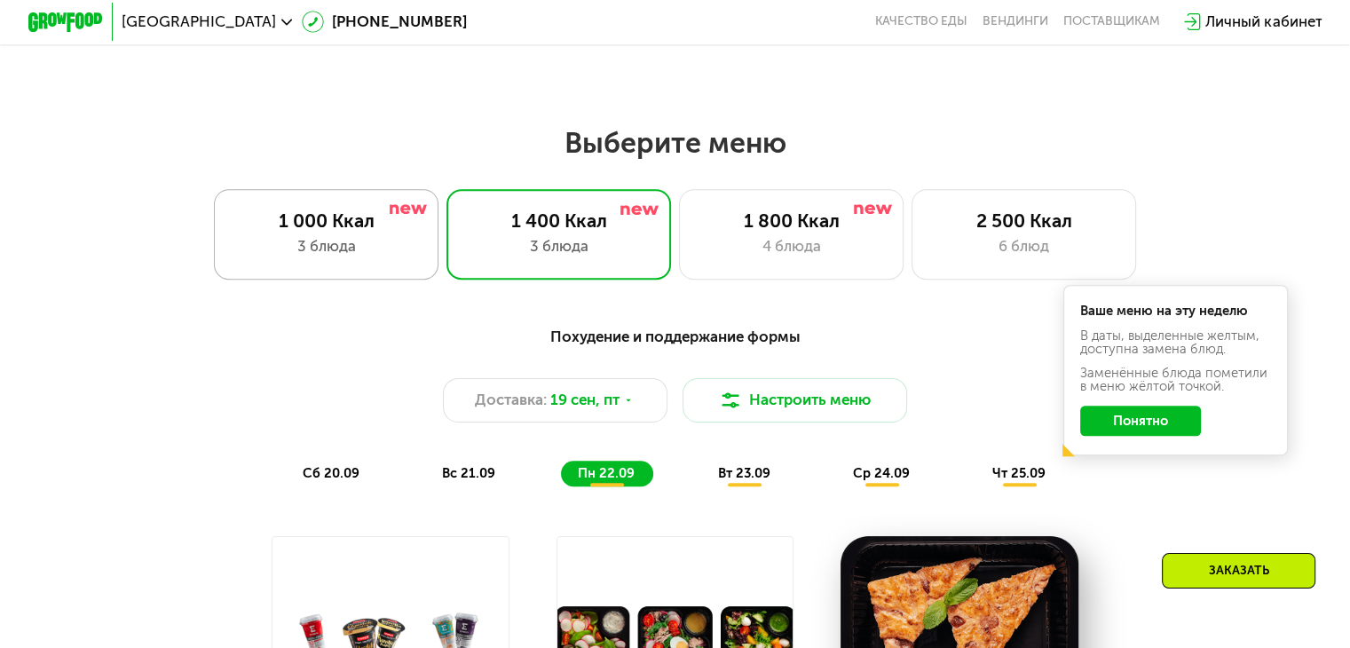
scroll to position [1104, 0]
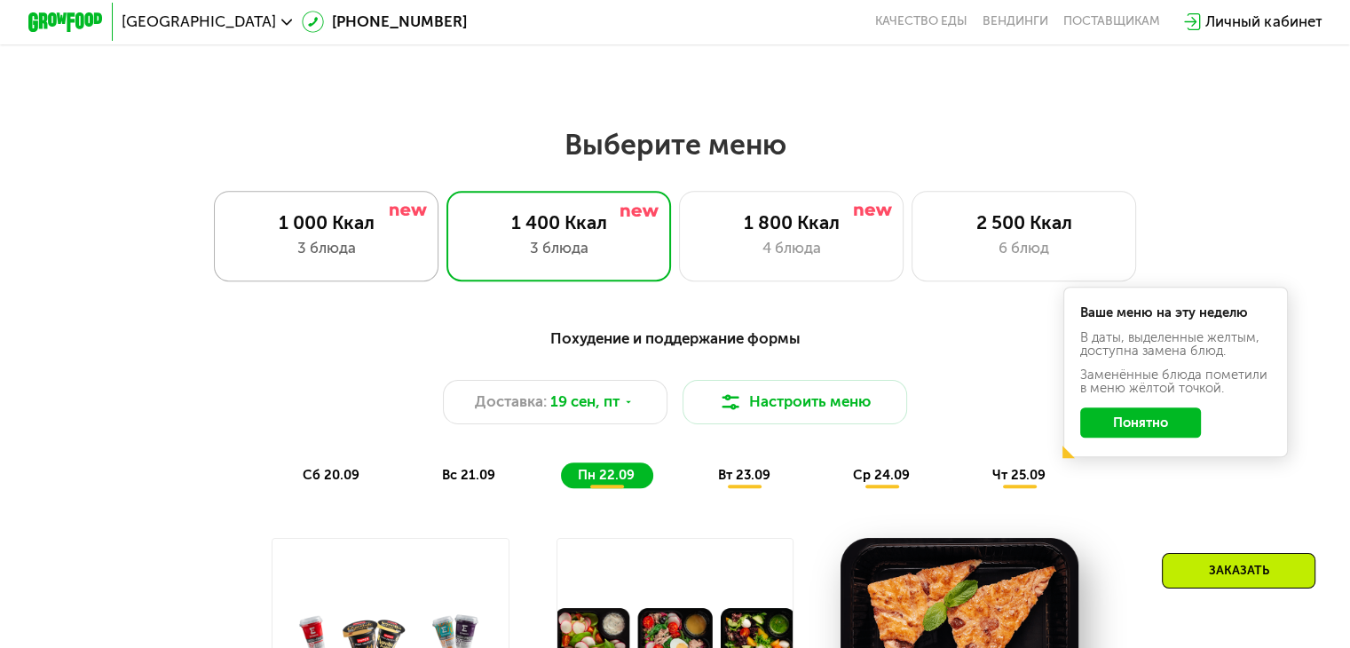
click at [342, 241] on div "1 000 Ккал 3 блюда" at bounding box center [326, 236] width 225 height 90
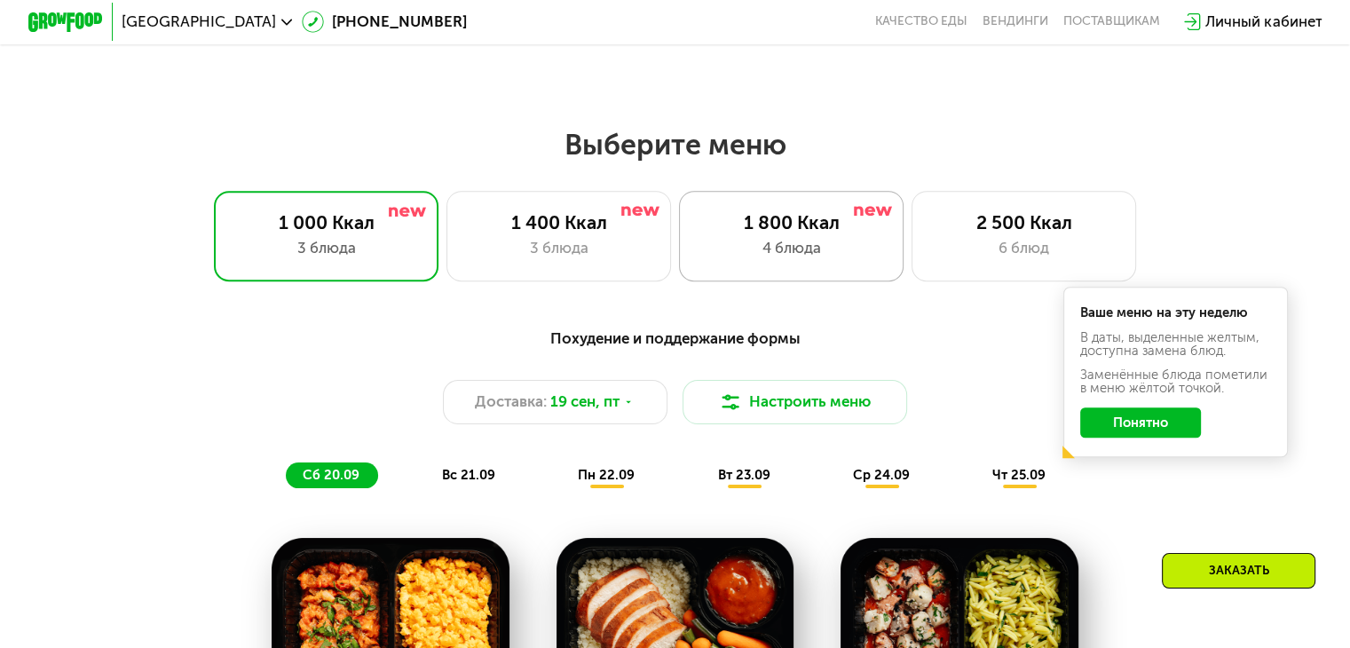
click at [837, 228] on div "1 800 Ккал" at bounding box center [790, 222] width 185 height 22
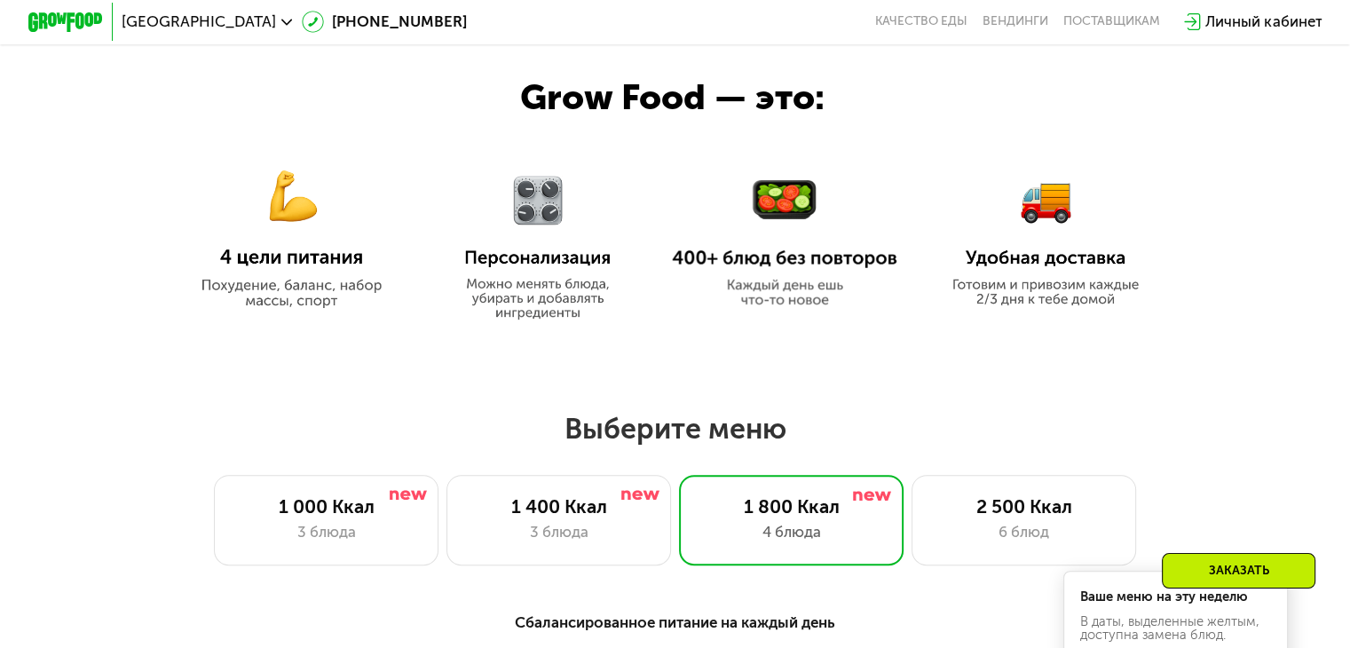
scroll to position [1015, 0]
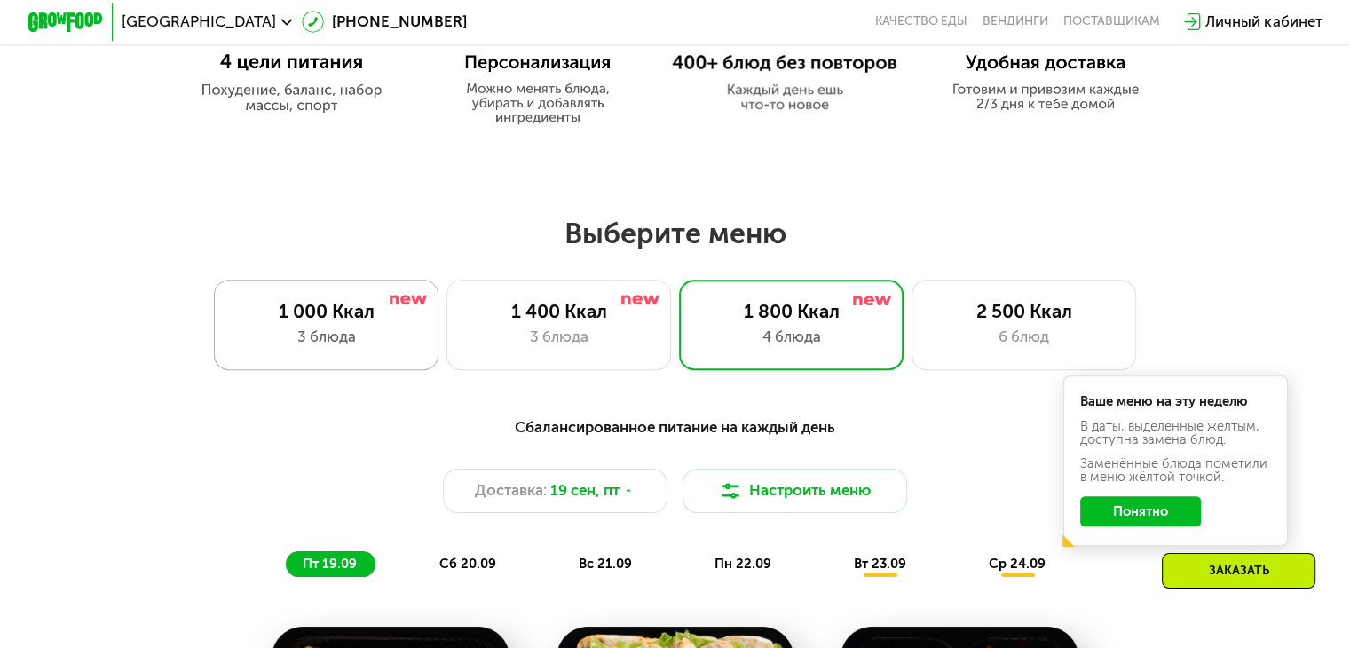
click at [296, 334] on div "3 блюда" at bounding box center [325, 337] width 185 height 22
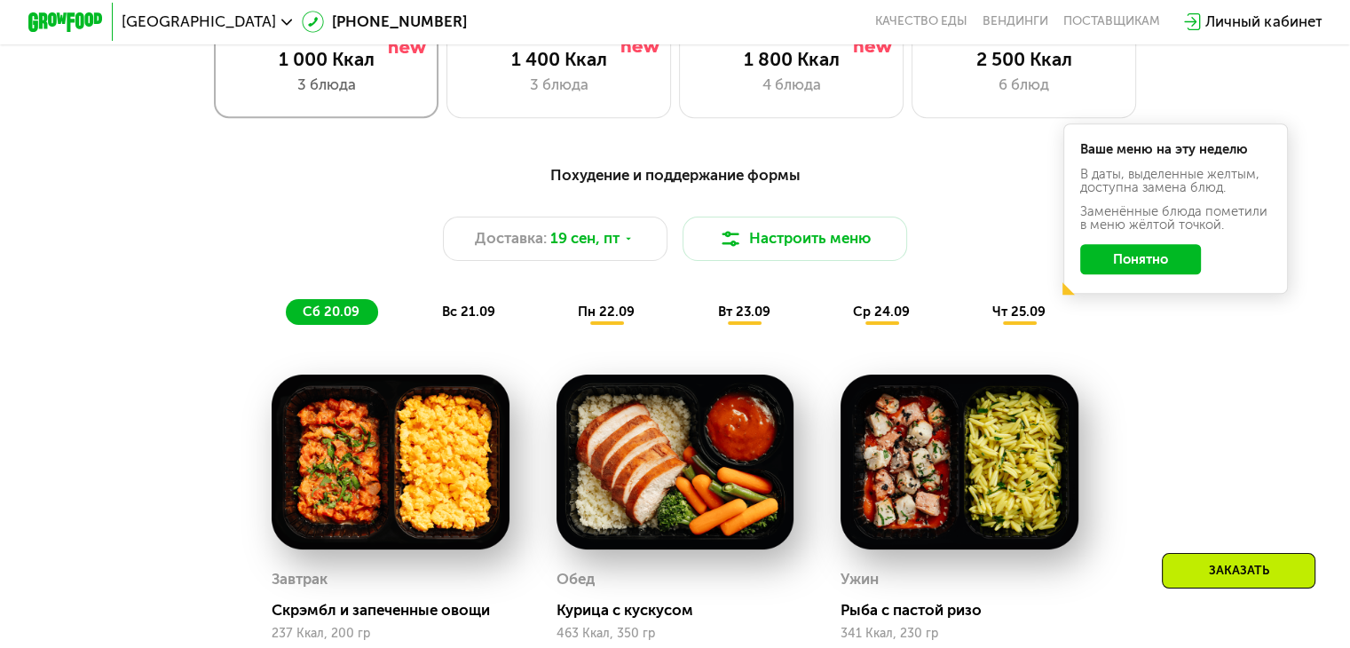
scroll to position [1282, 0]
